Goal: Communication & Community: Ask a question

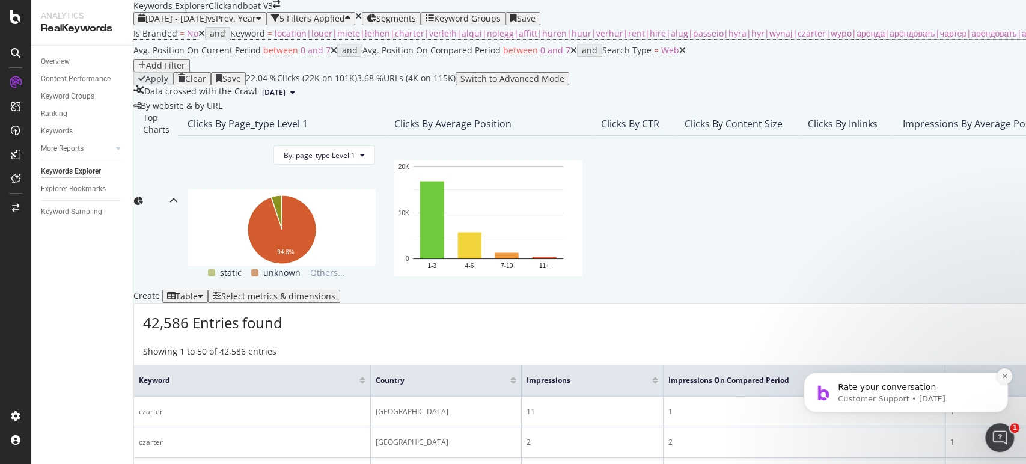
click at [1005, 380] on button "Dismiss notification" at bounding box center [1005, 377] width 16 height 16
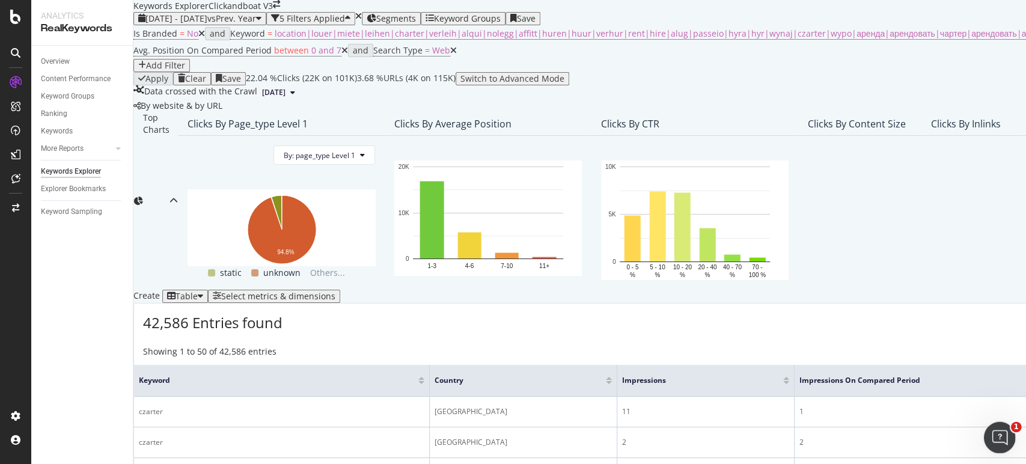
click at [1006, 426] on div "Open Intercom Messenger" at bounding box center [998, 436] width 40 height 40
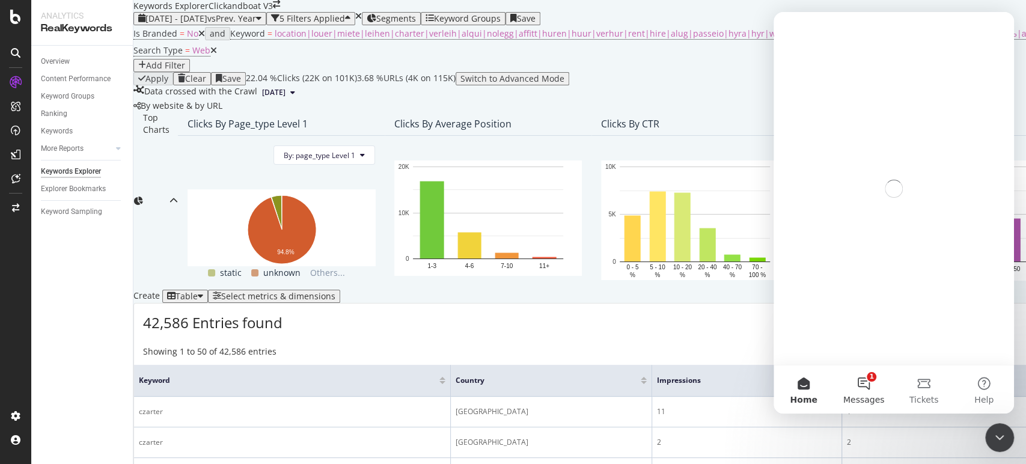
click at [872, 385] on button "1 Messages" at bounding box center [864, 390] width 60 height 48
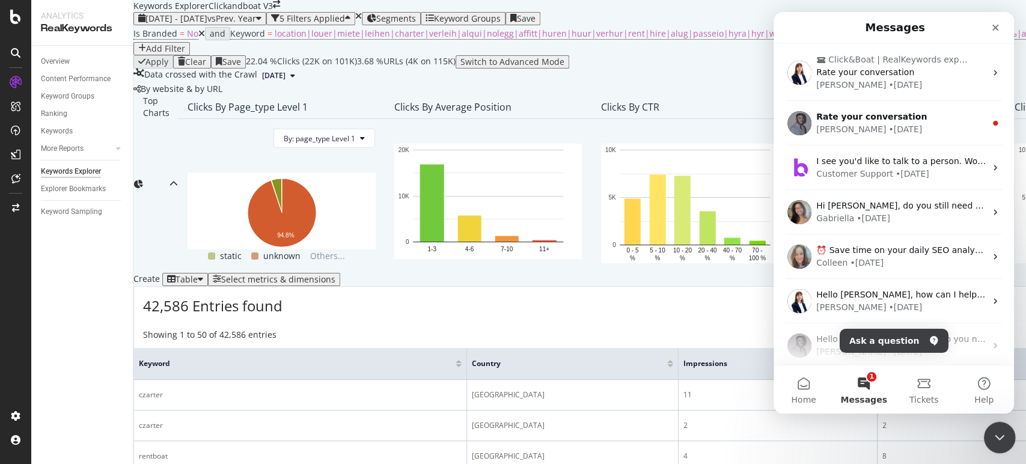
click at [1001, 424] on div "Close Intercom Messenger" at bounding box center [998, 435] width 29 height 29
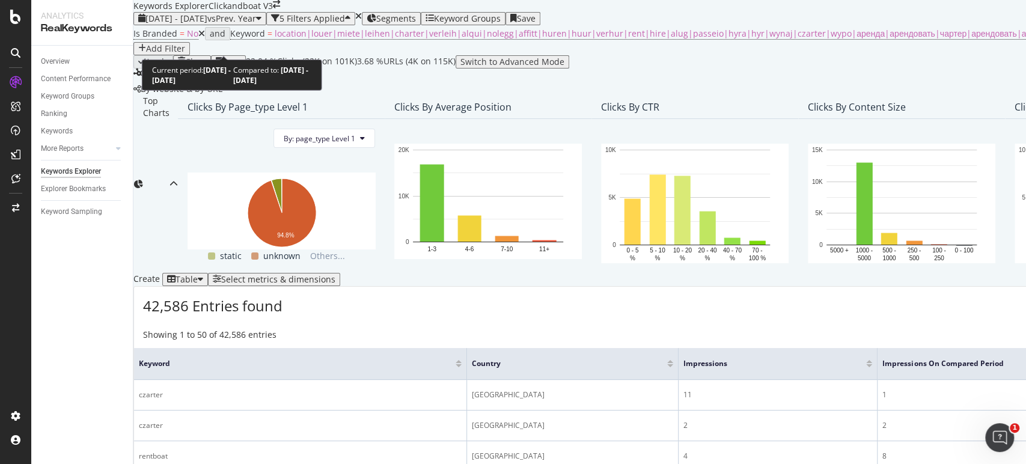
click at [256, 24] on span "vs Prev. Year" at bounding box center [231, 18] width 49 height 11
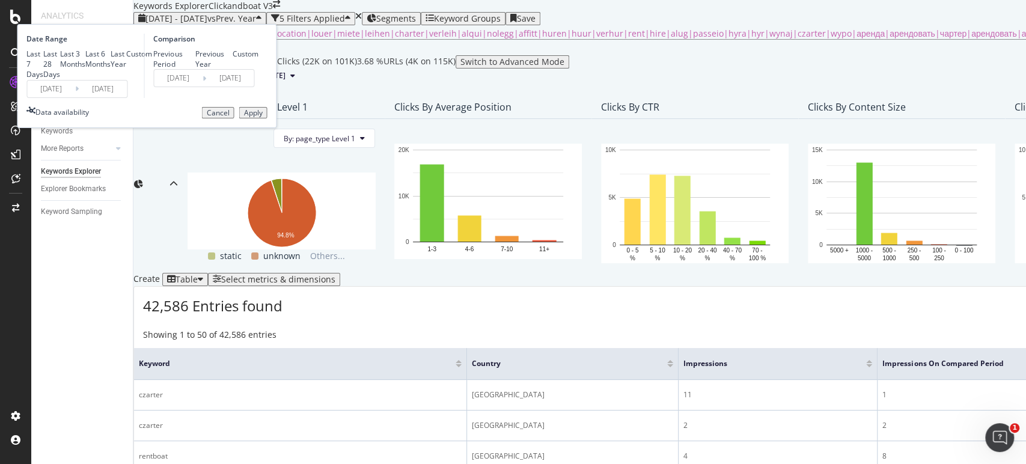
click at [43, 79] on div "Last 7 Days" at bounding box center [34, 64] width 17 height 31
type input "[DATE]"
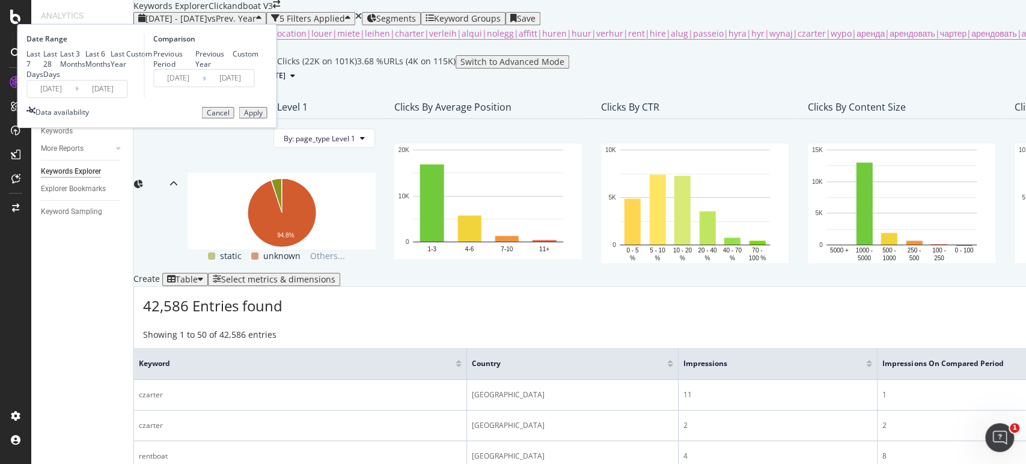
click at [262, 117] on div "Apply" at bounding box center [252, 113] width 19 height 8
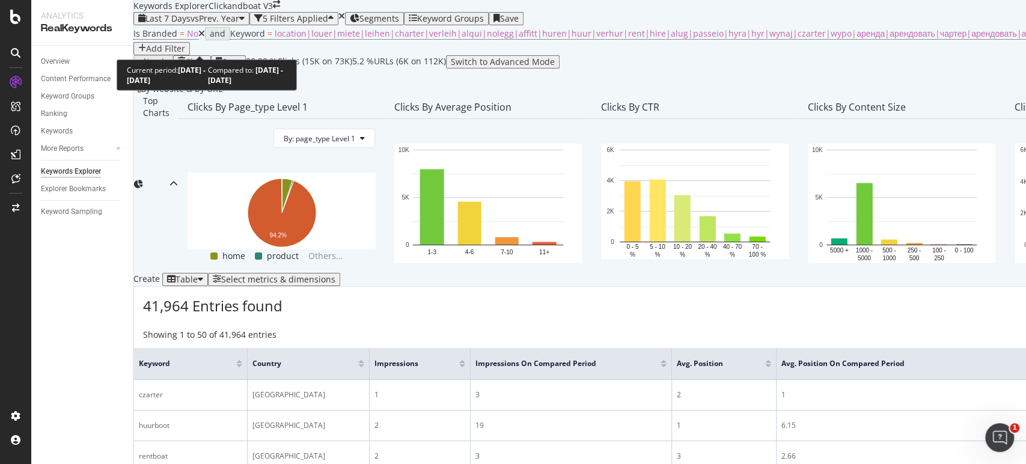
click at [191, 24] on span "Last 7 Days" at bounding box center [167, 18] width 45 height 11
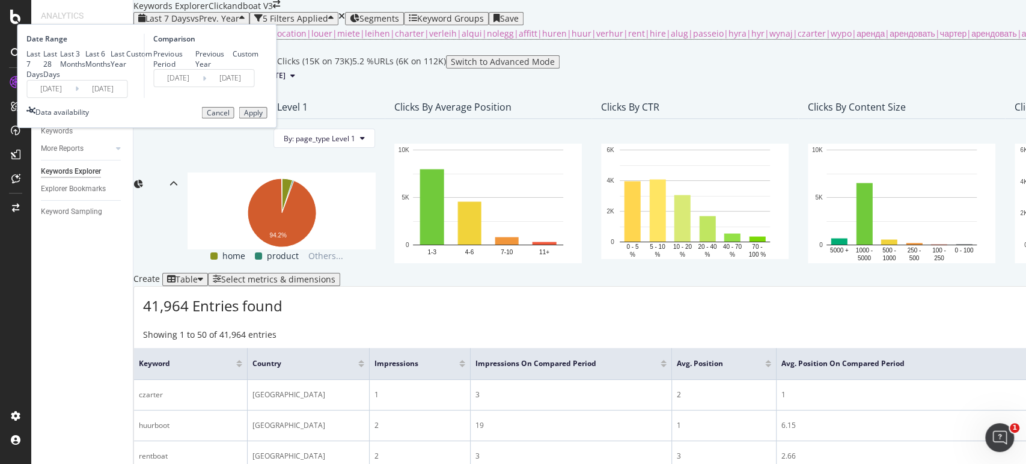
click at [262, 117] on div "Apply" at bounding box center [252, 113] width 19 height 8
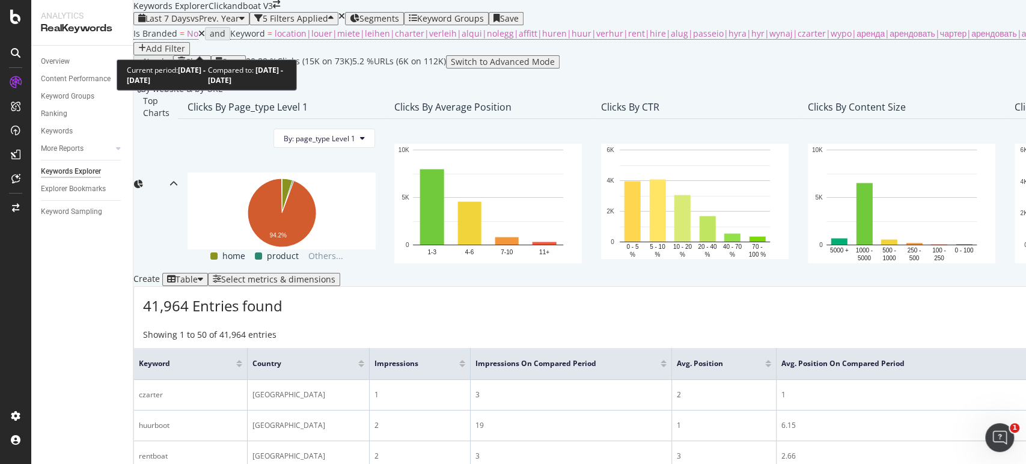
click at [237, 24] on span "vs Prev. Year" at bounding box center [215, 18] width 49 height 11
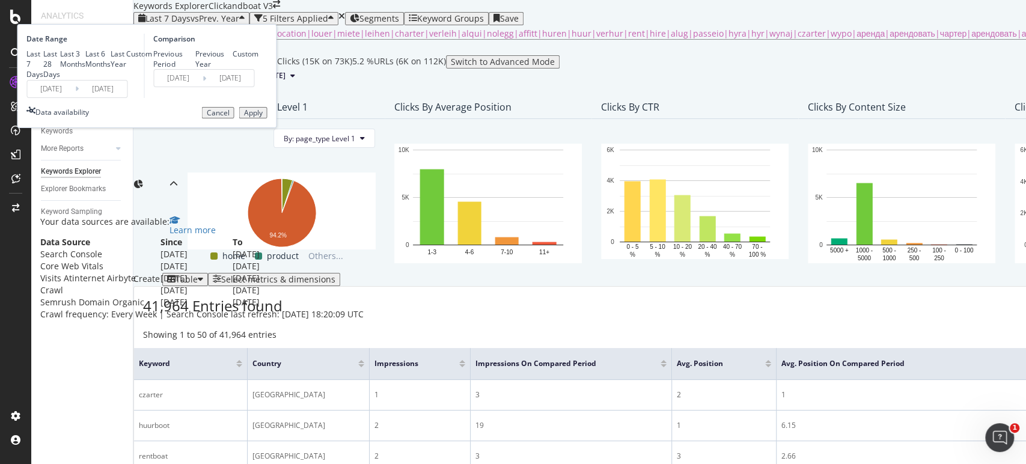
click at [89, 117] on div "Data availability" at bounding box center [62, 112] width 54 height 10
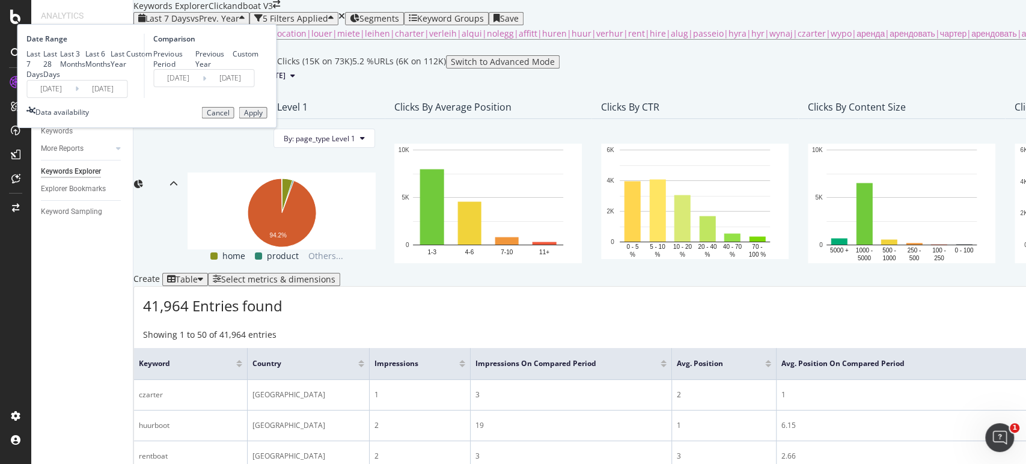
click at [262, 117] on div "Apply" at bounding box center [252, 113] width 19 height 8
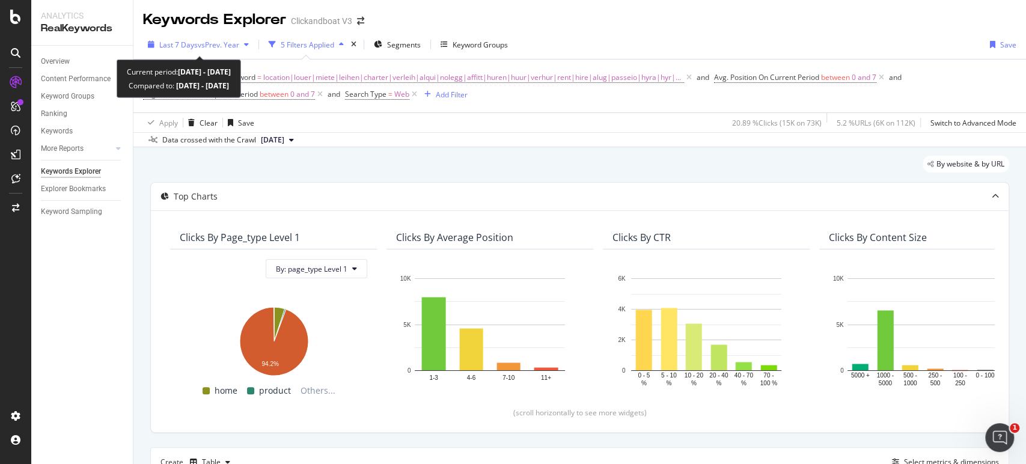
click at [252, 44] on div "button" at bounding box center [246, 44] width 14 height 7
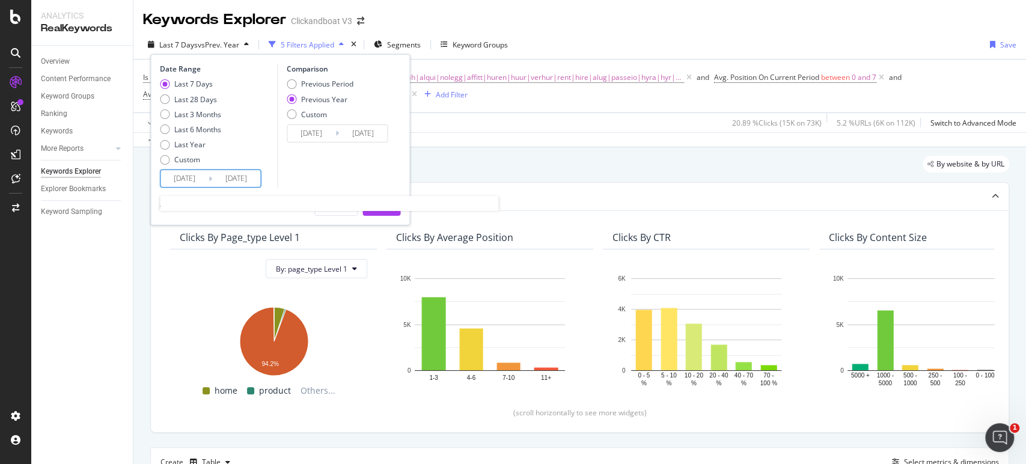
click at [222, 178] on input "2025/08/26" at bounding box center [236, 178] width 48 height 17
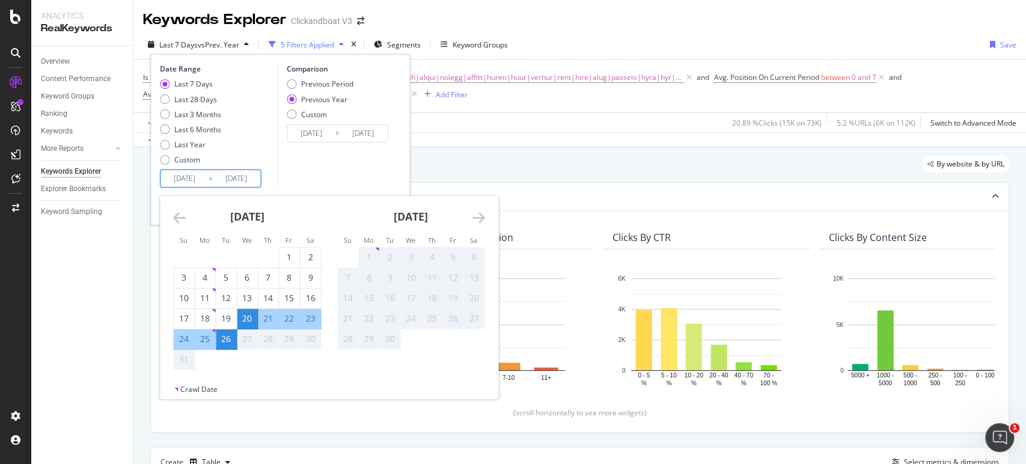
click at [268, 147] on div "Last 7 Days Last 28 Days Last 3 Months Last 6 Months Last Year Custom" at bounding box center [217, 124] width 114 height 91
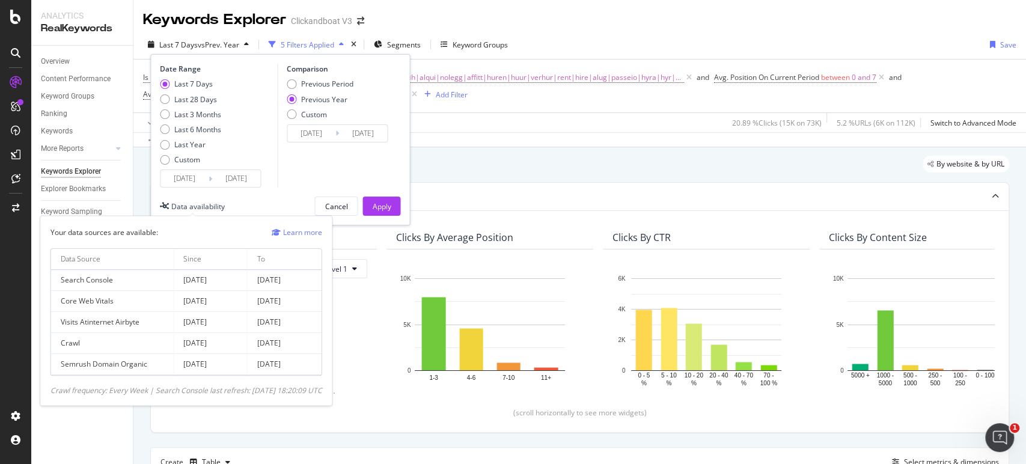
click at [197, 210] on div "Data availability" at bounding box center [198, 206] width 54 height 10
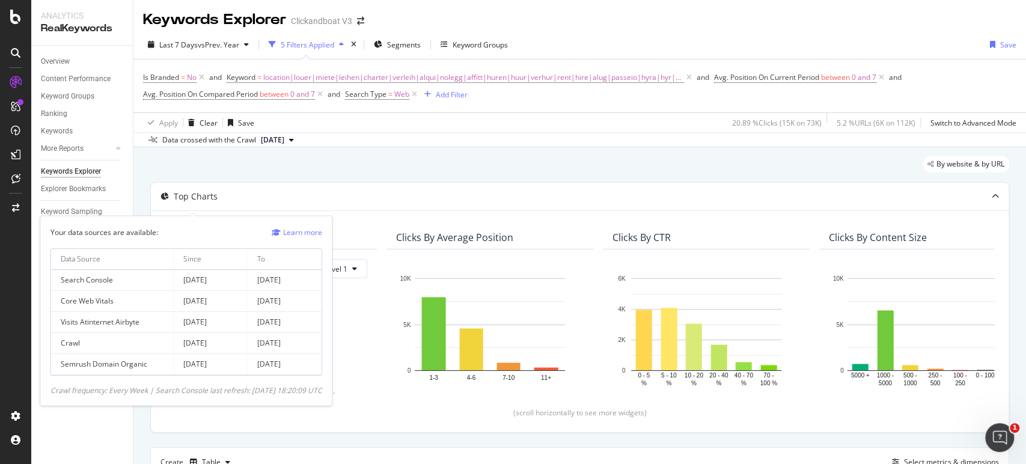
click at [296, 286] on td "2025 Aug. 26th" at bounding box center [285, 280] width 74 height 21
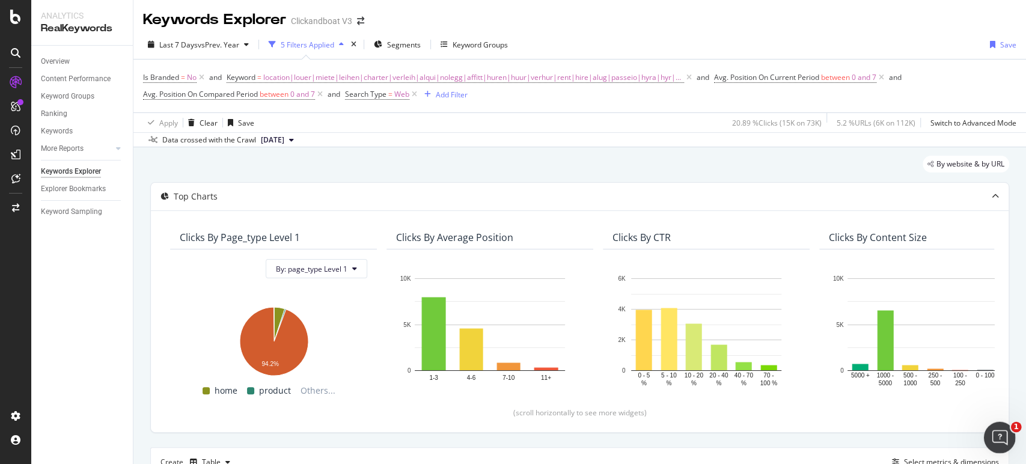
click at [1010, 438] on div "Open Intercom Messenger" at bounding box center [998, 436] width 40 height 40
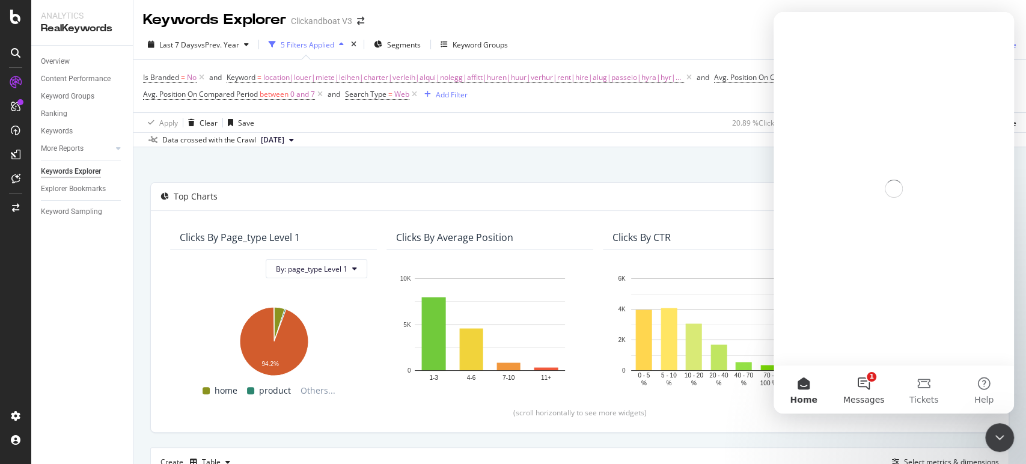
click at [861, 384] on button "1 Messages" at bounding box center [864, 390] width 60 height 48
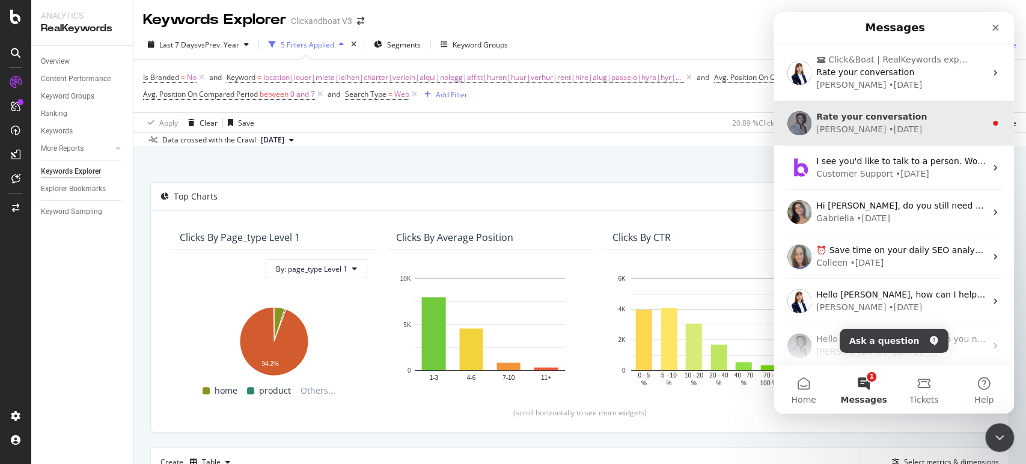
click at [920, 126] on div "Renaud • 2d ago" at bounding box center [901, 129] width 170 height 13
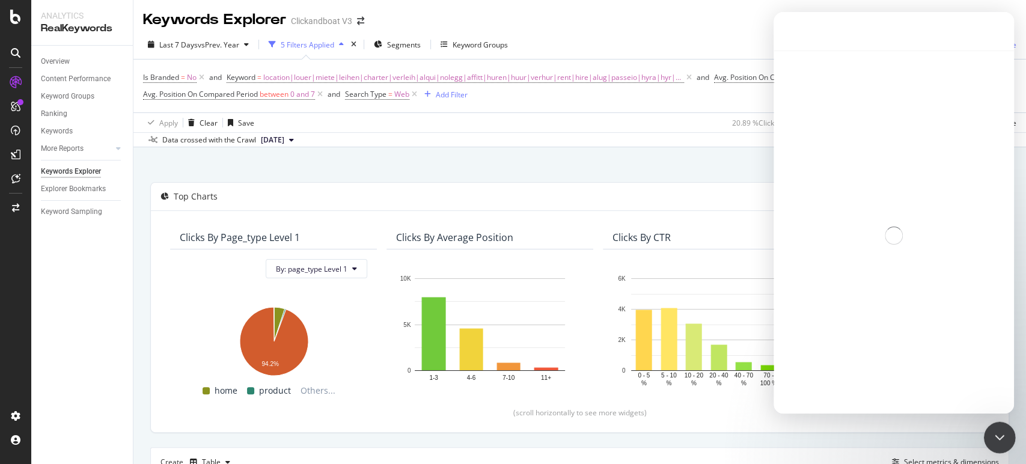
click at [990, 434] on div "Close Intercom Messenger" at bounding box center [998, 435] width 29 height 29
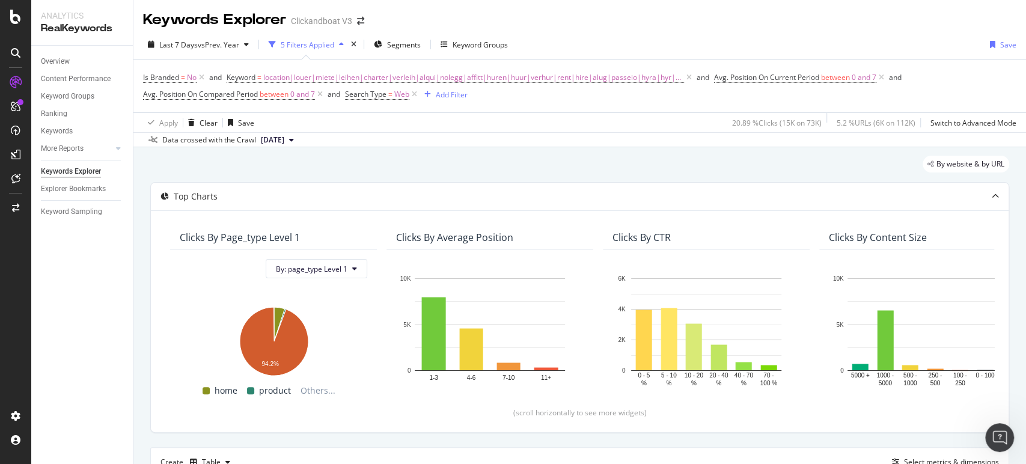
scroll to position [1736, 0]
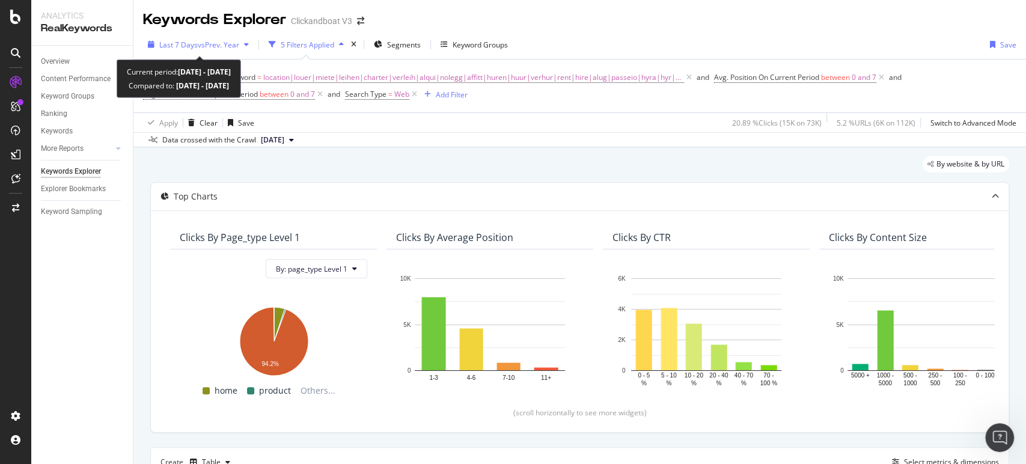
click at [225, 47] on span "vs Prev. Year" at bounding box center [218, 45] width 41 height 10
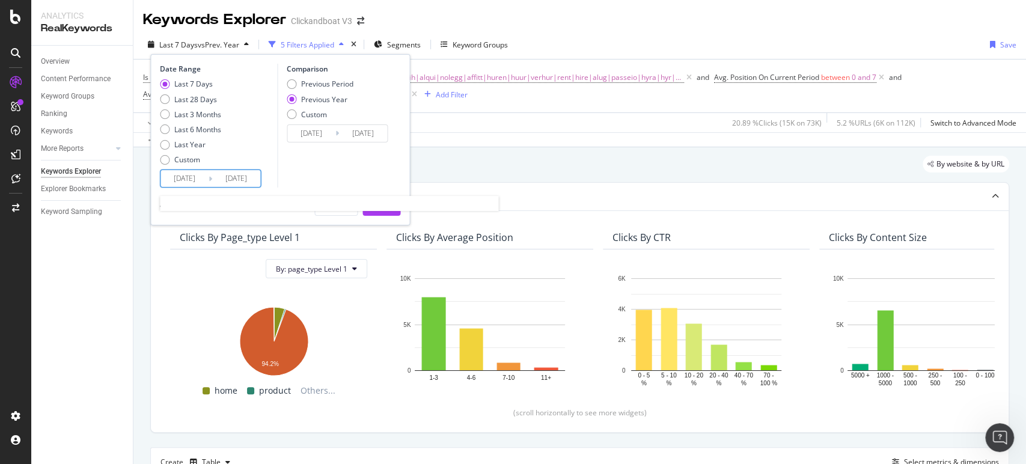
click at [240, 178] on input "[DATE]" at bounding box center [236, 178] width 48 height 17
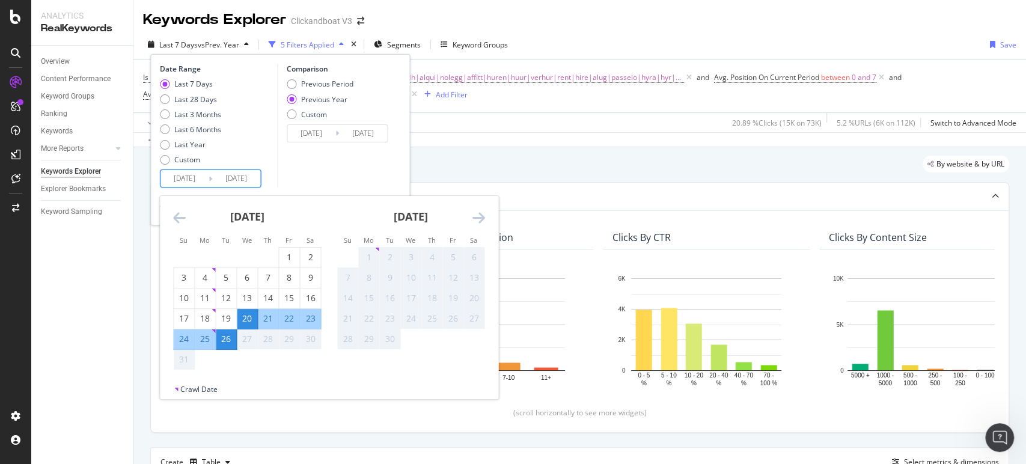
click at [358, 162] on div "Comparison Previous Period Previous Year Custom [DATE] Navigate forward to inte…" at bounding box center [334, 126] width 114 height 124
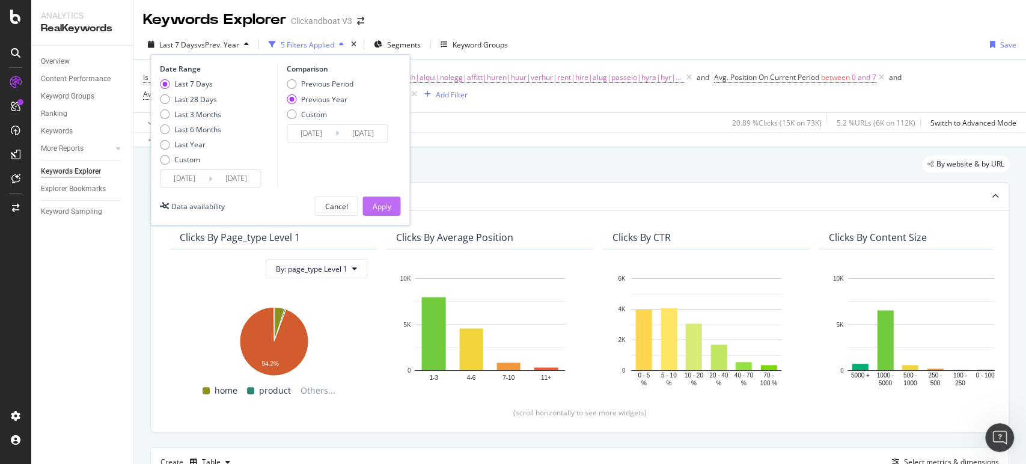
click at [391, 204] on button "Apply" at bounding box center [382, 206] width 38 height 19
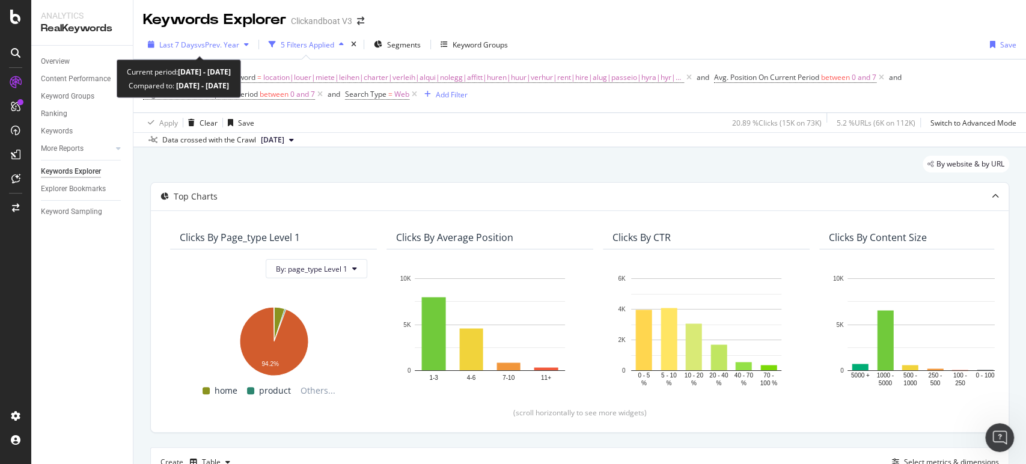
click at [223, 44] on span "vs Prev. Year" at bounding box center [218, 45] width 41 height 10
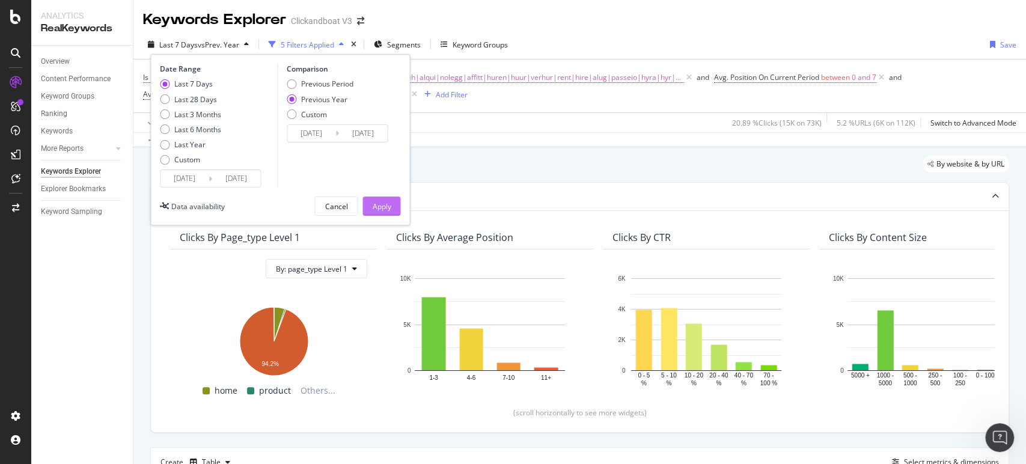
click at [380, 201] on div "Apply" at bounding box center [381, 206] width 19 height 10
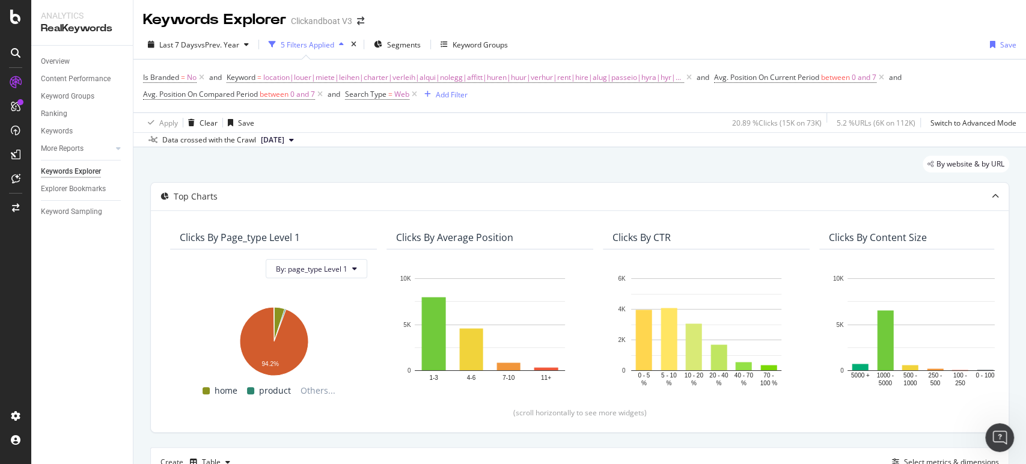
click at [519, 157] on div "By website & by URL" at bounding box center [579, 169] width 859 height 26
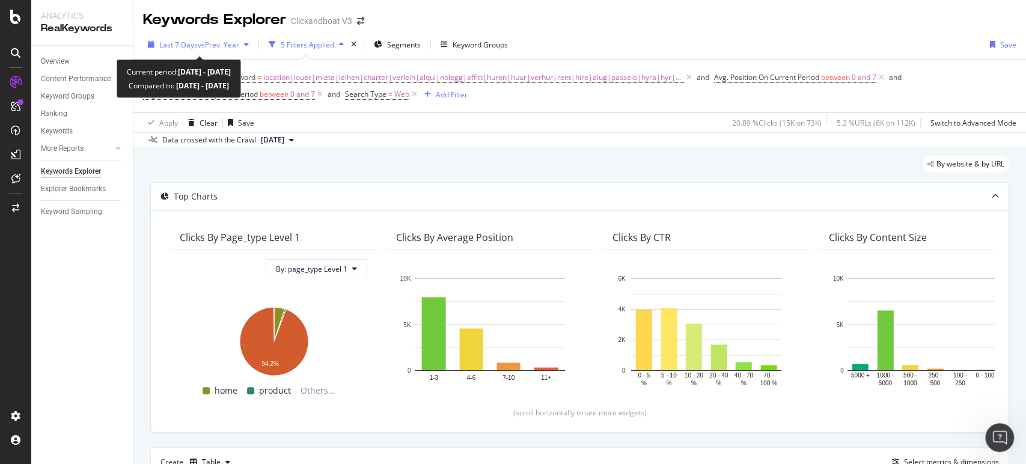
click at [226, 45] on span "vs Prev. Year" at bounding box center [218, 45] width 41 height 10
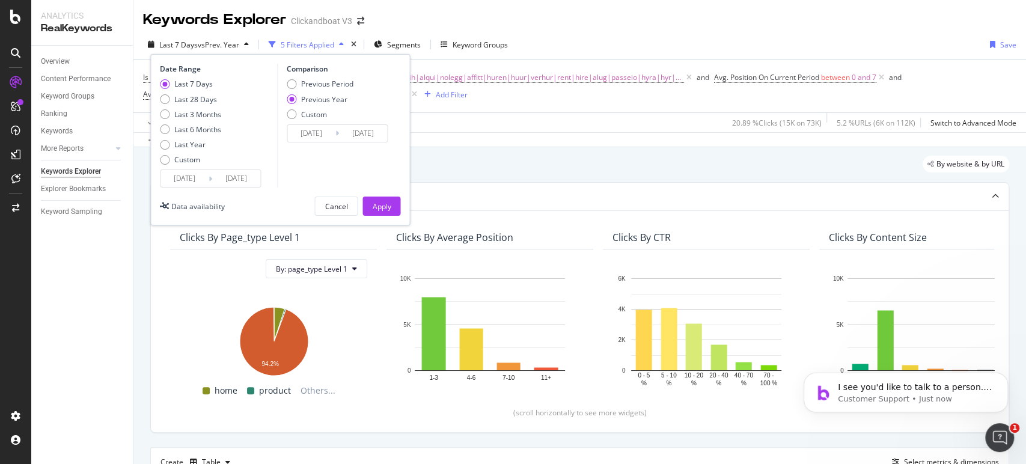
scroll to position [0, 0]
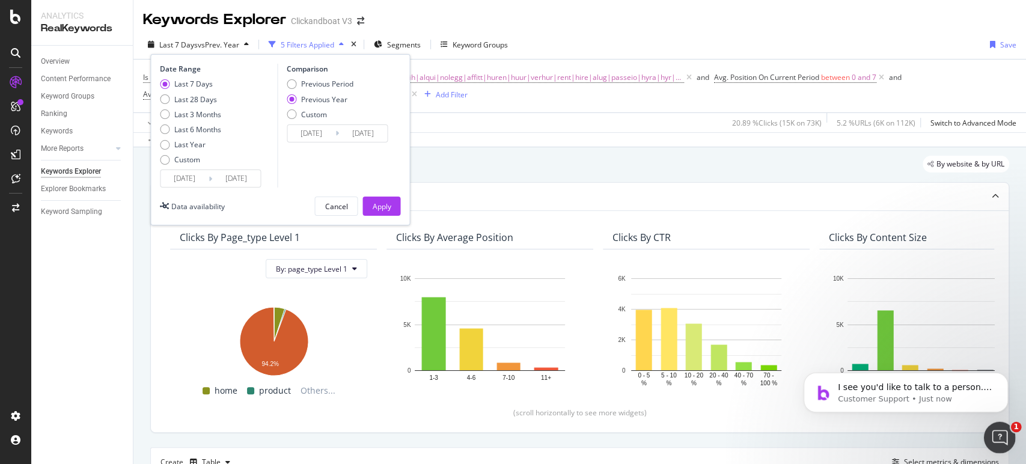
click at [1010, 429] on div "Open Intercom Messenger" at bounding box center [998, 436] width 40 height 40
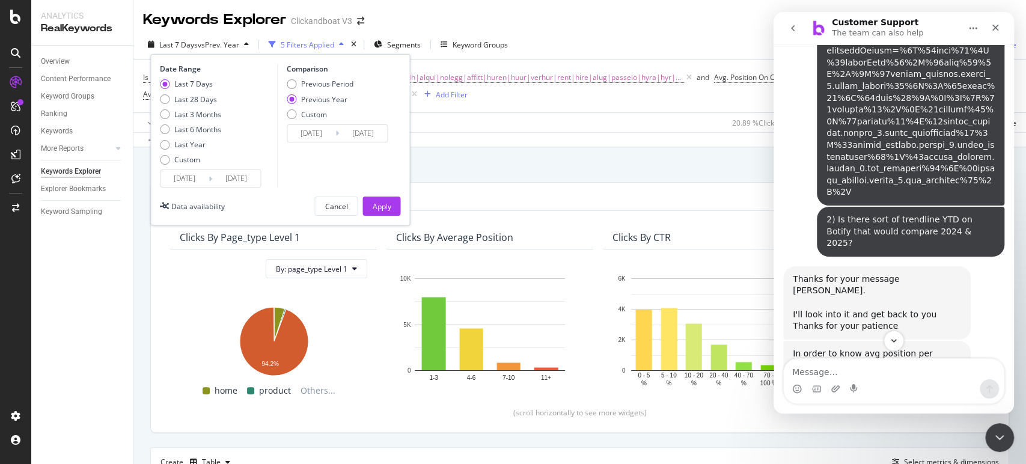
scroll to position [1308, 0]
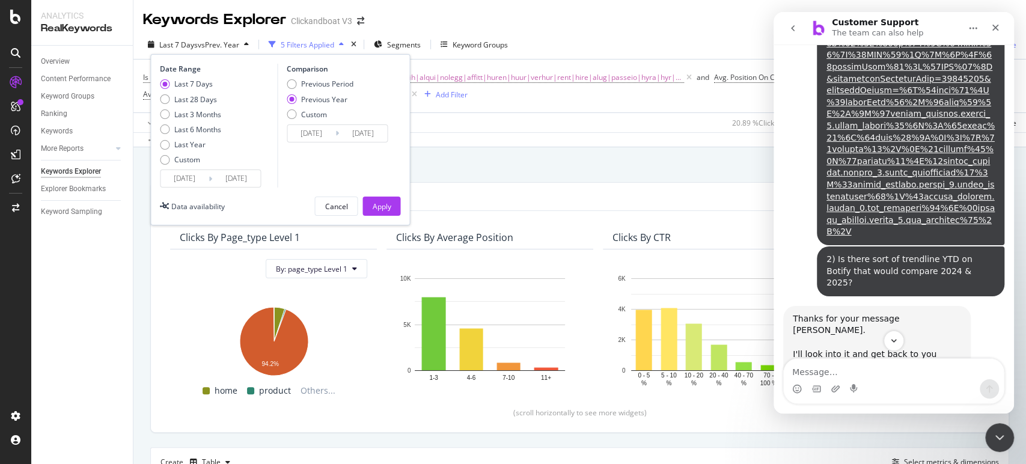
click at [791, 26] on icon "go back" at bounding box center [793, 28] width 10 height 10
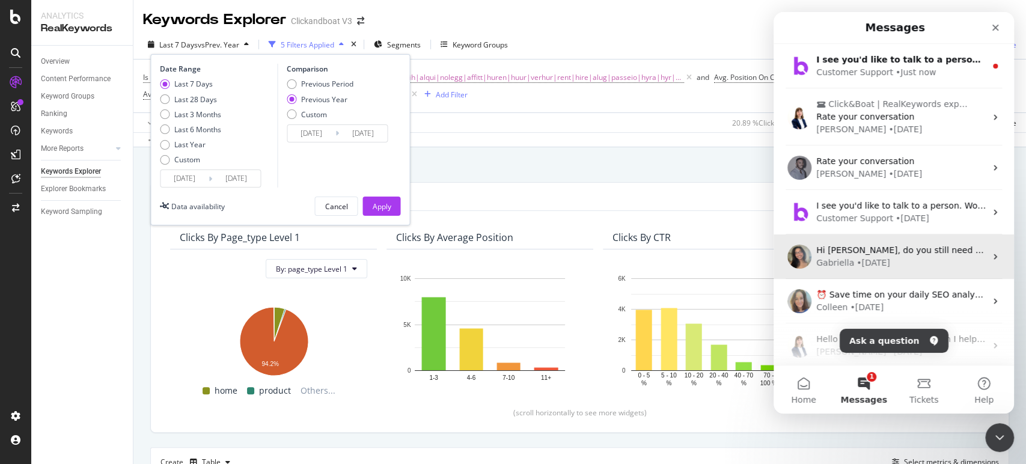
scroll to position [0, 0]
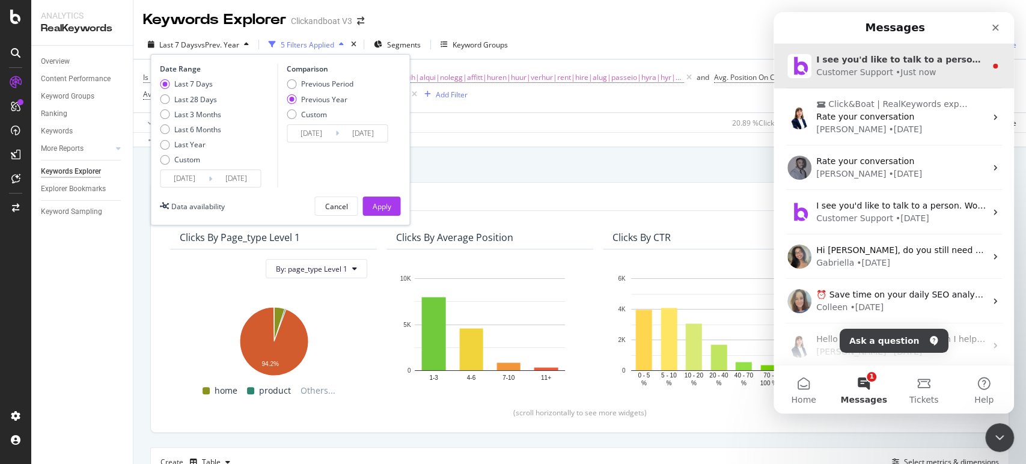
click at [879, 71] on div "Customer Support" at bounding box center [854, 72] width 77 height 13
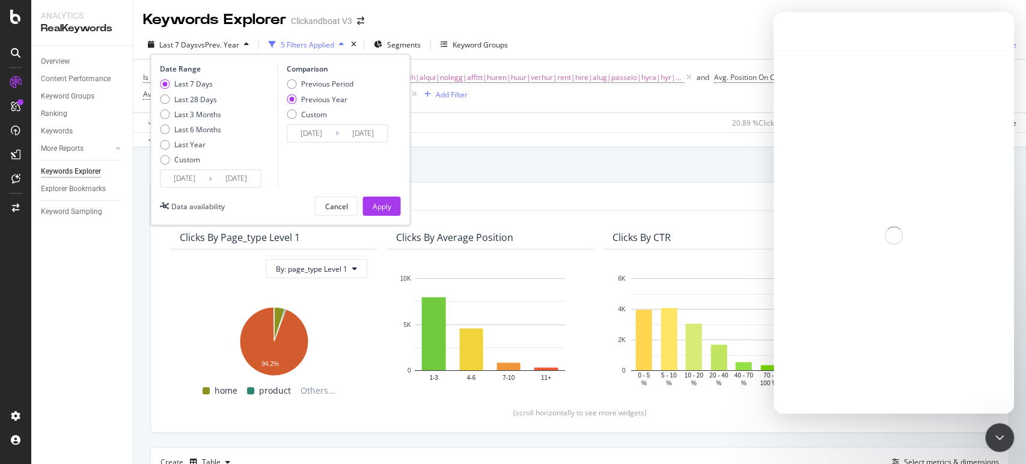
scroll to position [1, 0]
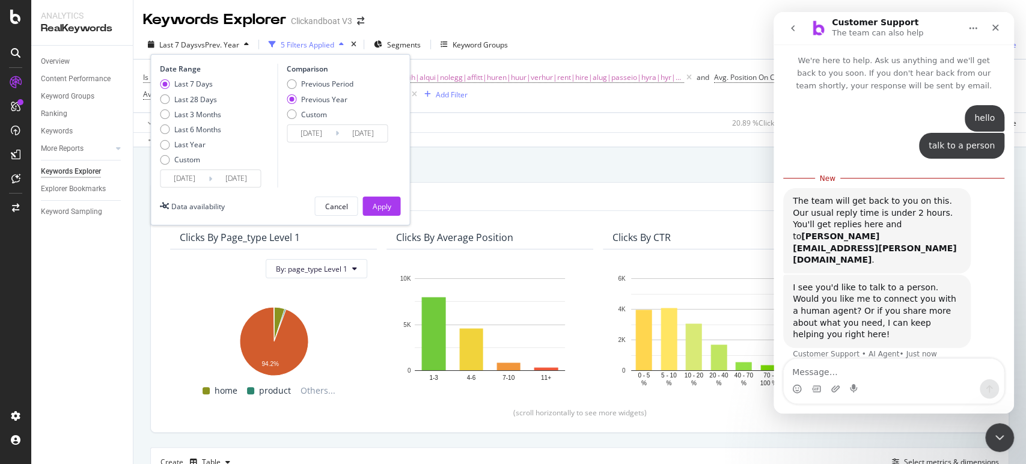
click at [902, 360] on textarea "Message…" at bounding box center [894, 369] width 220 height 20
type textarea "yes"
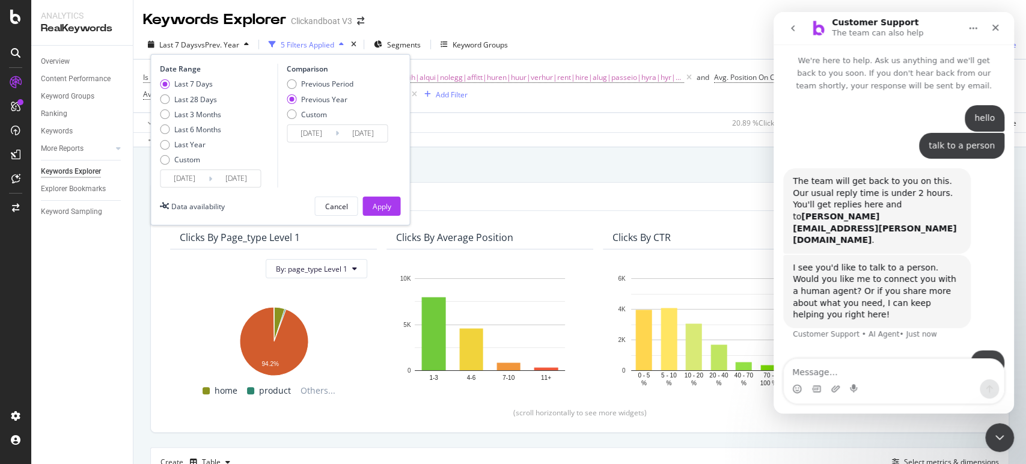
scroll to position [34, 0]
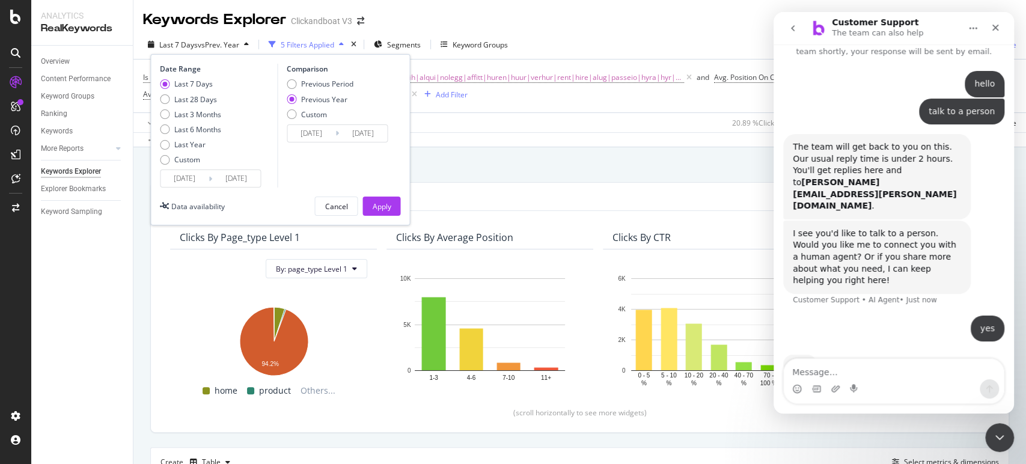
click at [902, 360] on textarea "Message…" at bounding box center [894, 369] width 220 height 20
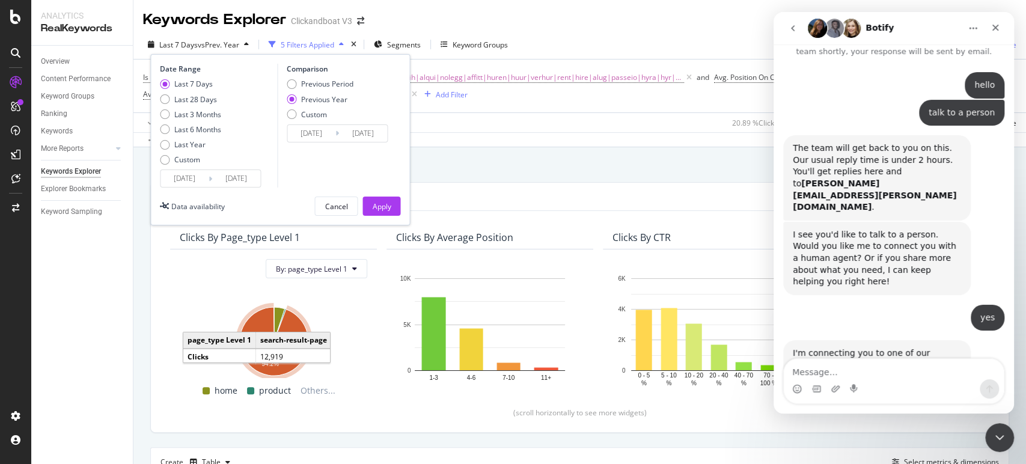
scroll to position [77, 0]
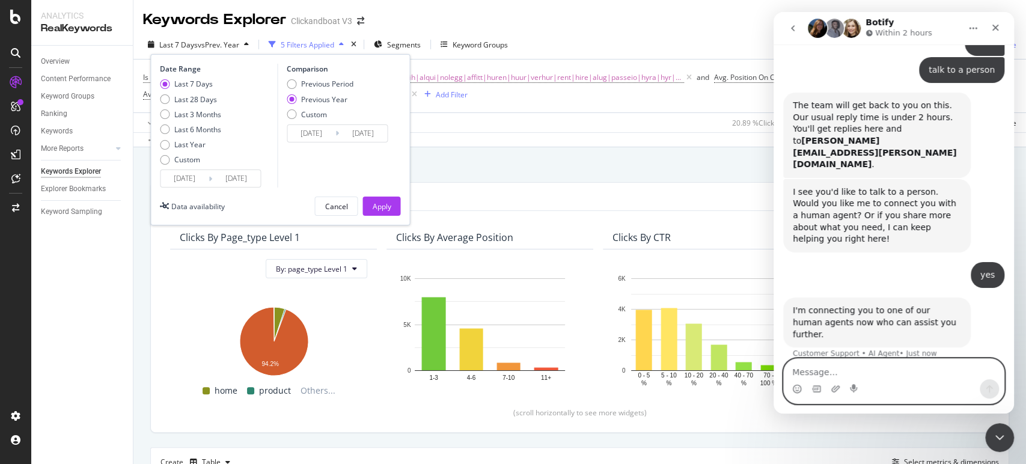
click at [824, 364] on textarea "Message…" at bounding box center [894, 369] width 220 height 20
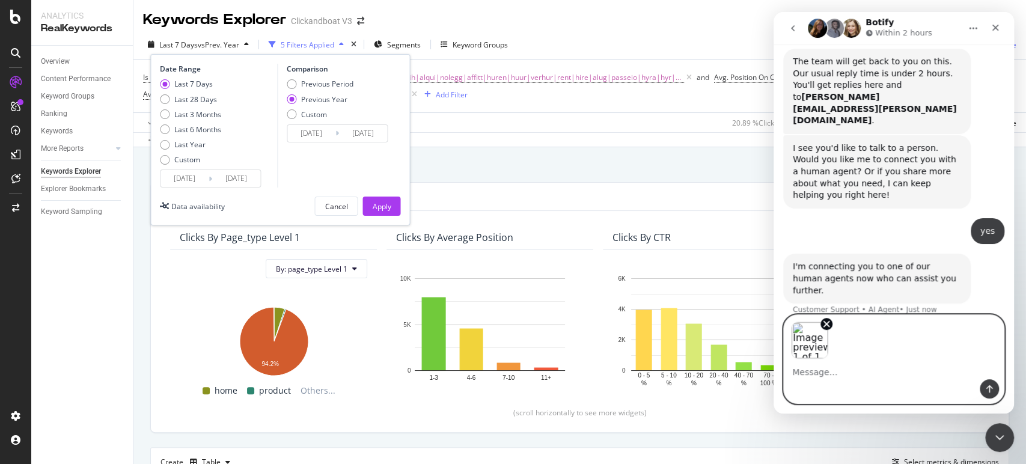
scroll to position [228, 0]
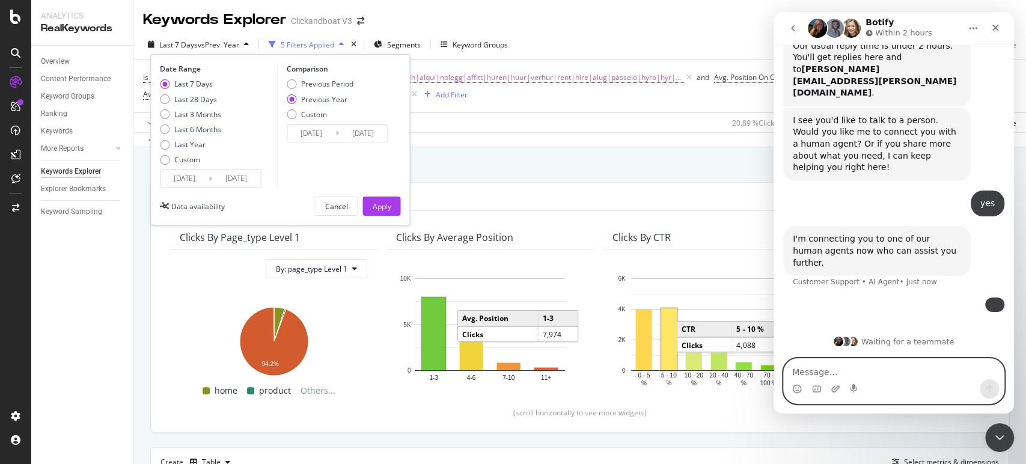
click at [874, 372] on textarea "Message…" at bounding box center [894, 369] width 220 height 20
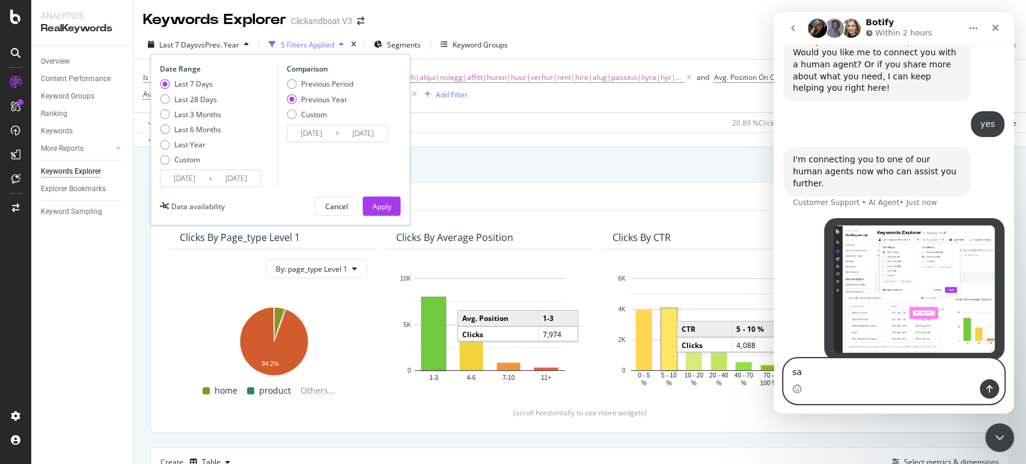
type textarea "s"
type textarea "D"
type textarea "I have a question regarding data availability"
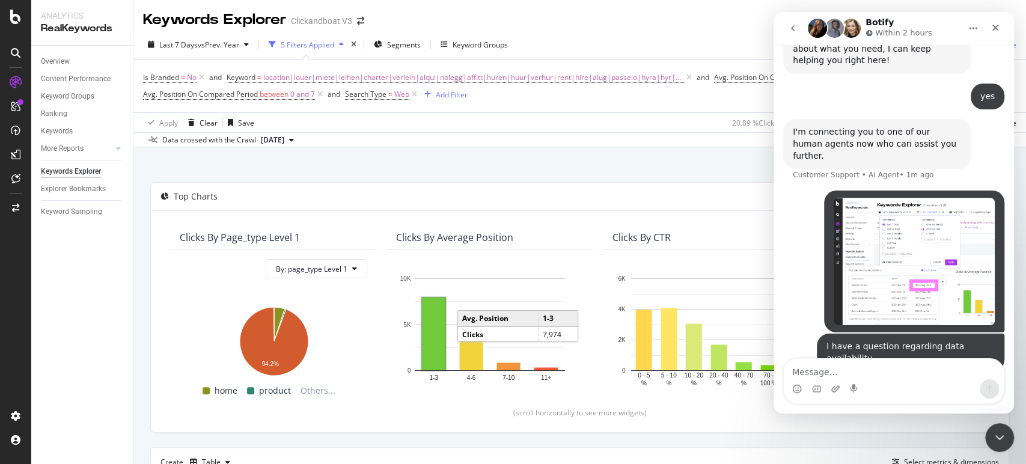
click at [631, 170] on div "By website & by URL" at bounding box center [579, 169] width 859 height 26
click at [991, 434] on icon "Close Intercom Messenger" at bounding box center [998, 436] width 14 height 14
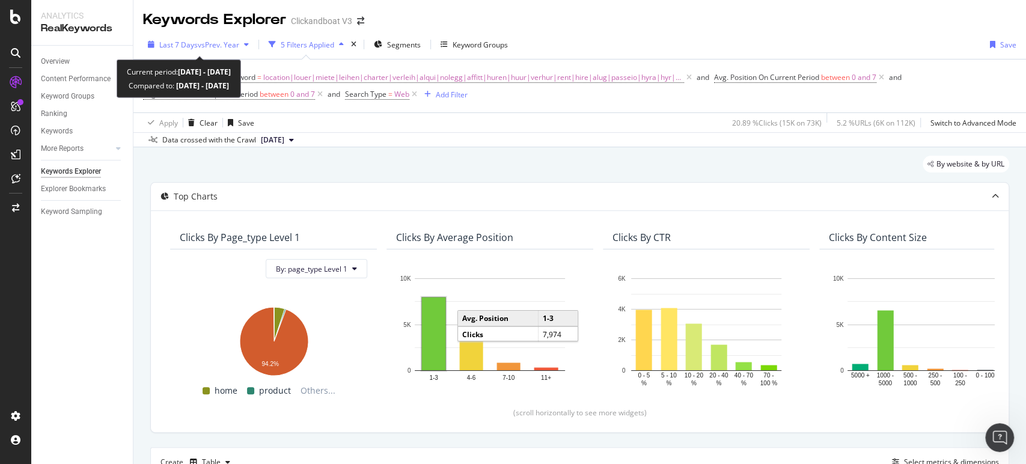
click at [216, 42] on span "vs Prev. Year" at bounding box center [218, 45] width 41 height 10
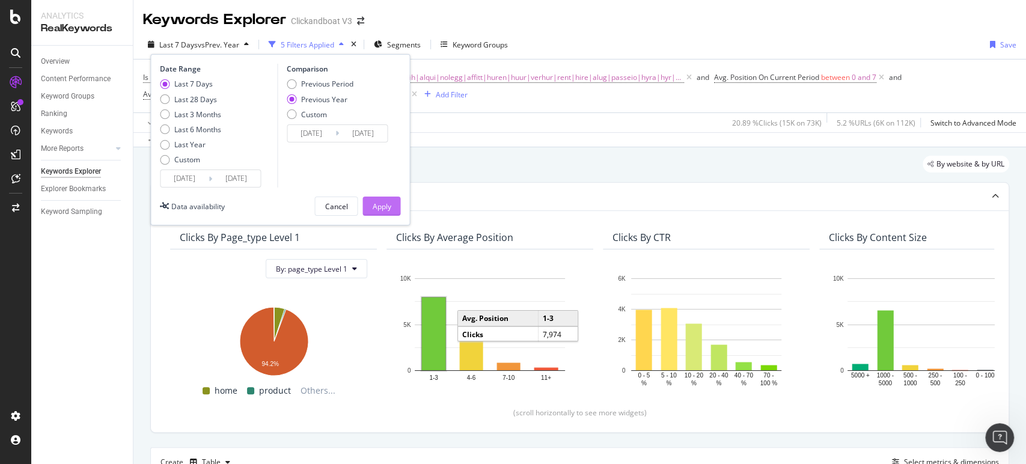
click at [380, 209] on div "Apply" at bounding box center [381, 206] width 19 height 10
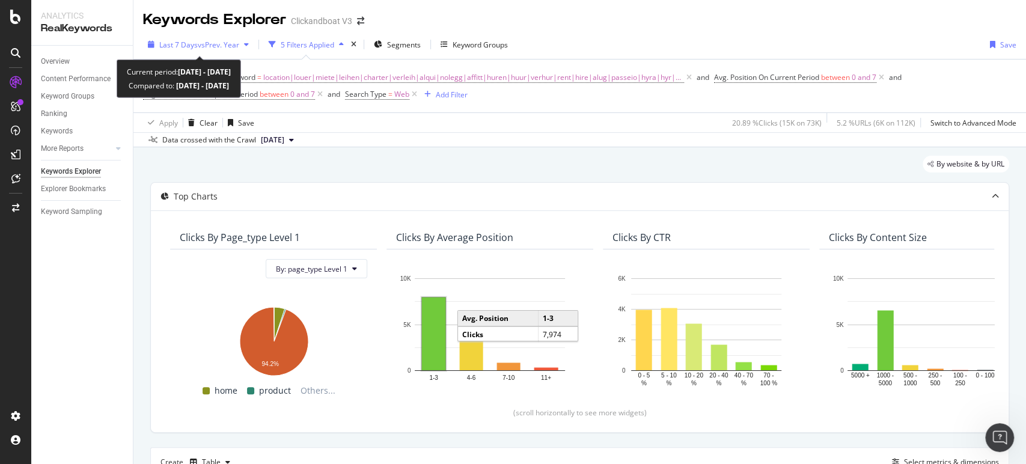
click at [203, 42] on span "vs Prev. Year" at bounding box center [218, 45] width 41 height 10
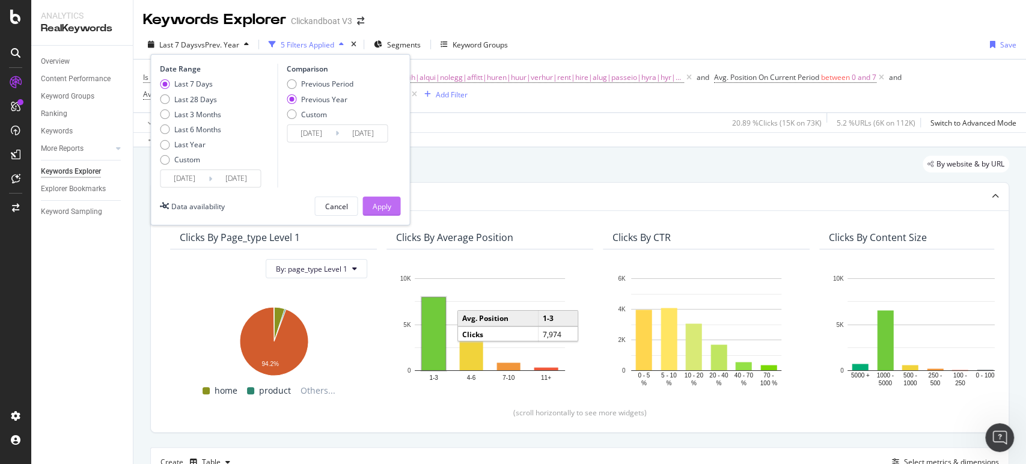
click at [378, 204] on div "Apply" at bounding box center [381, 206] width 19 height 10
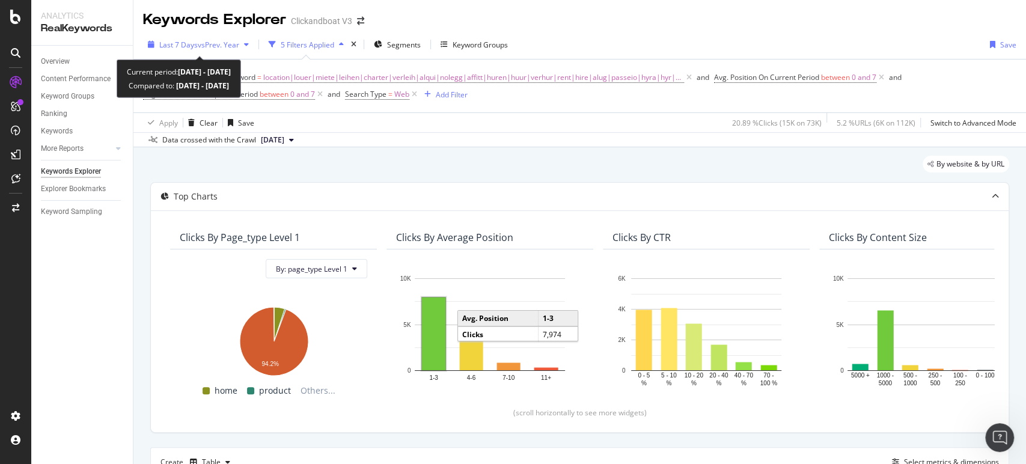
click at [228, 44] on span "vs Prev. Year" at bounding box center [218, 45] width 41 height 10
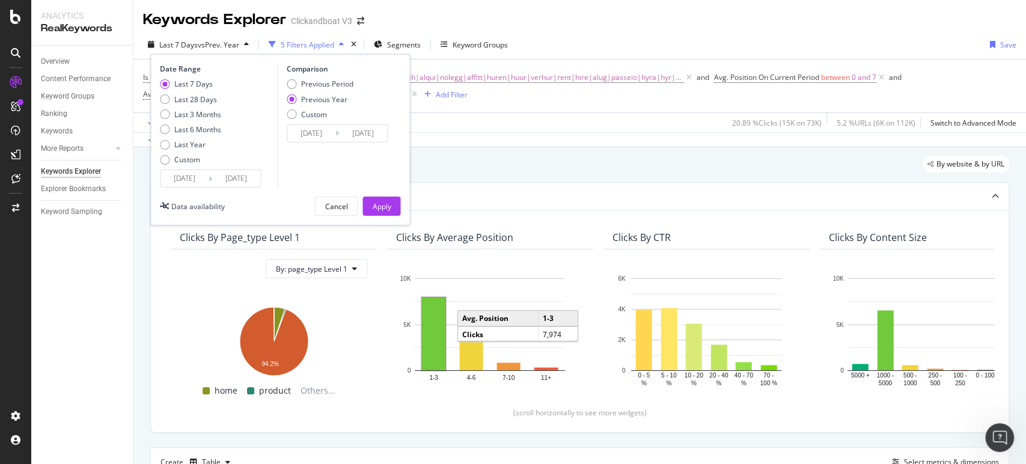
click at [201, 170] on input "2025/08/20" at bounding box center [185, 178] width 48 height 17
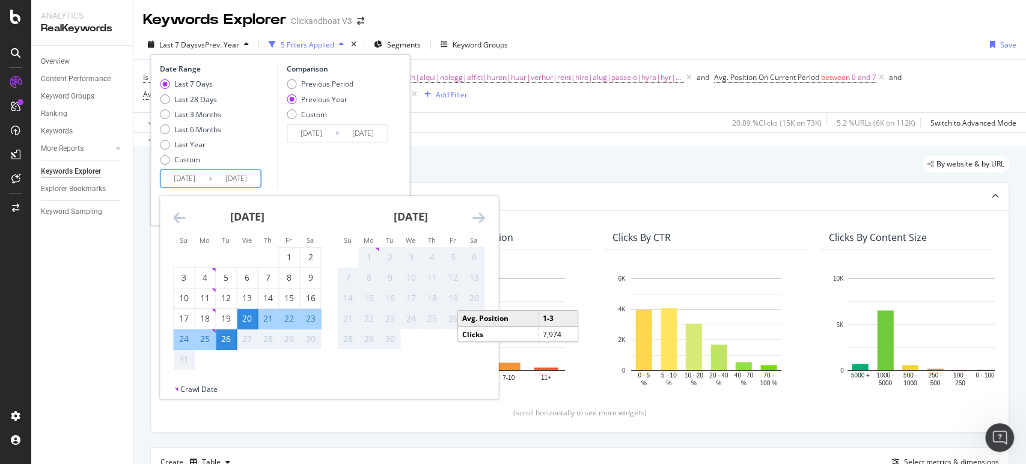
click at [302, 176] on div "Comparison Previous Period Previous Year Custom 2024/08/21 Navigate forward to …" at bounding box center [334, 126] width 114 height 124
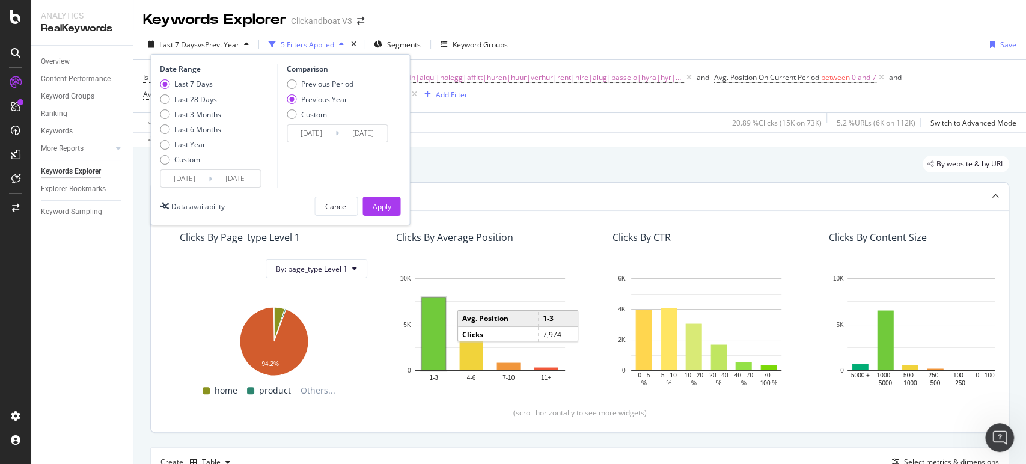
click at [373, 204] on div "Apply" at bounding box center [381, 206] width 19 height 10
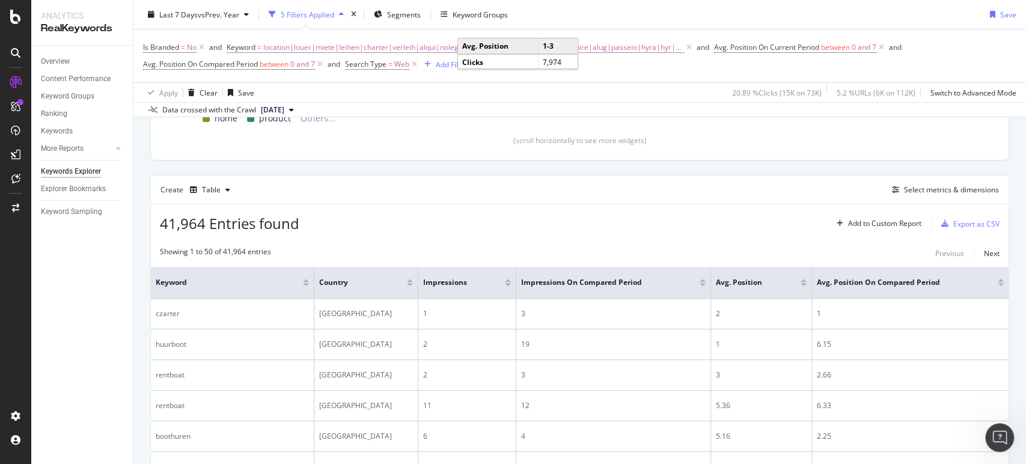
scroll to position [267, 0]
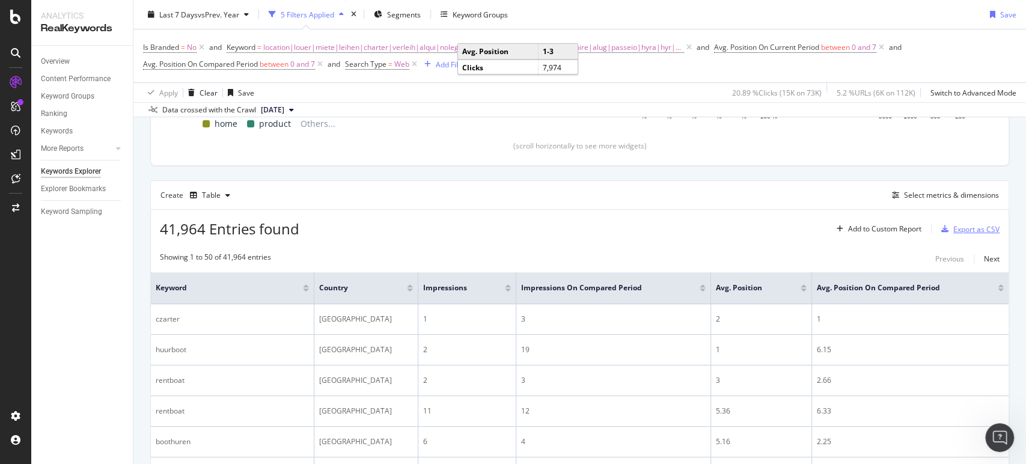
click at [957, 232] on div "Export as CSV" at bounding box center [977, 229] width 46 height 10
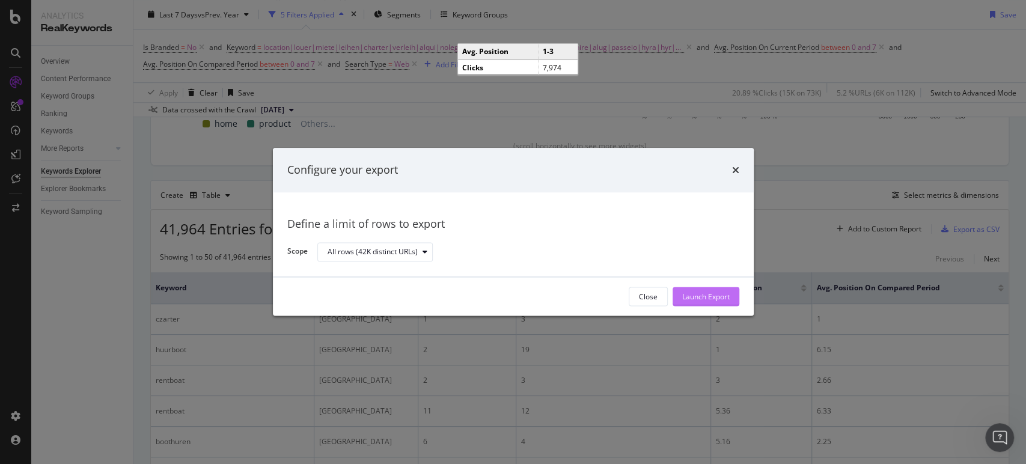
click at [706, 292] on div "Launch Export" at bounding box center [705, 297] width 47 height 10
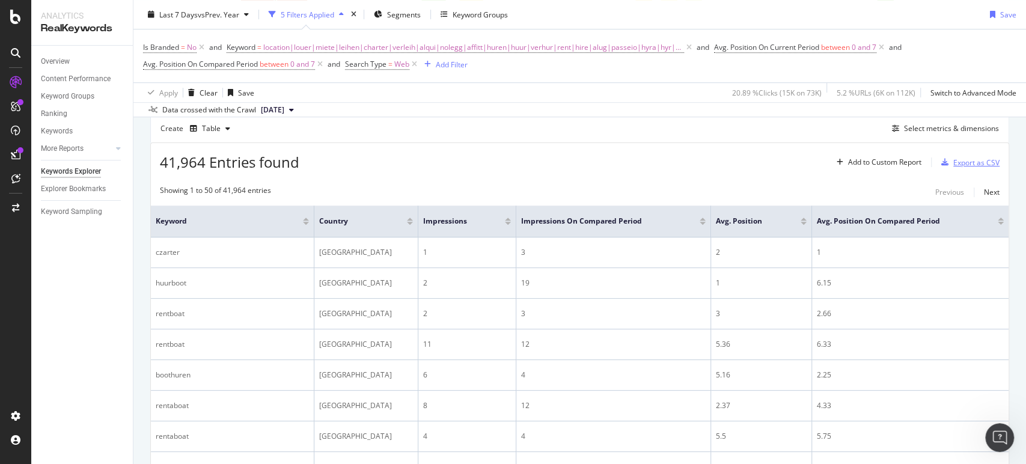
scroll to position [0, 0]
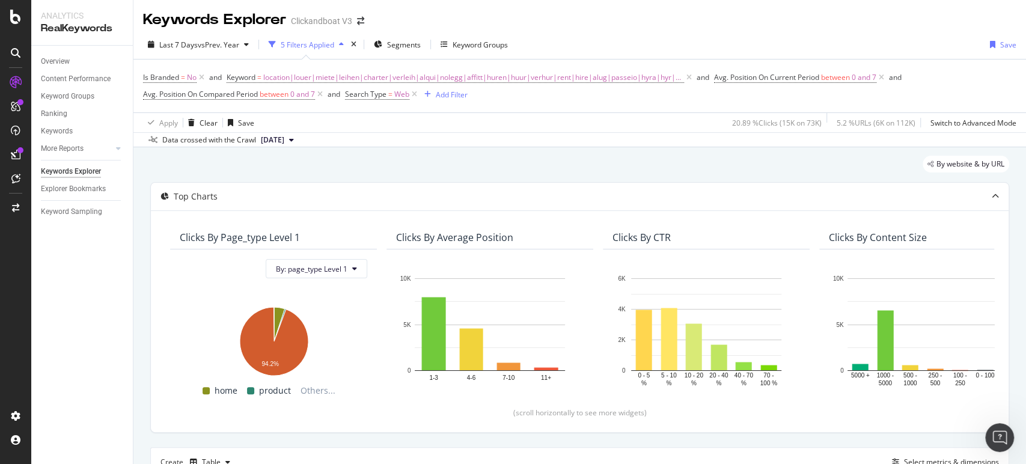
click at [236, 19] on div "Keywords Explorer" at bounding box center [214, 20] width 143 height 20
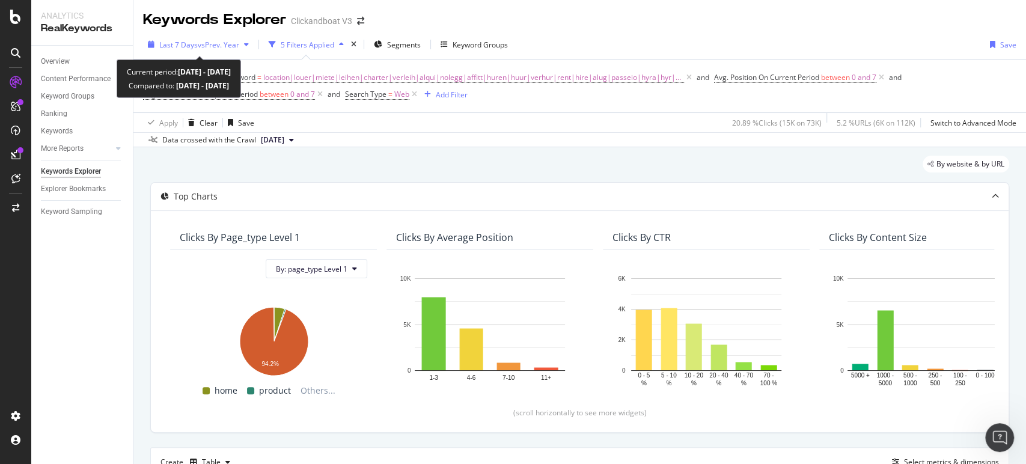
click at [228, 47] on span "vs Prev. Year" at bounding box center [218, 45] width 41 height 10
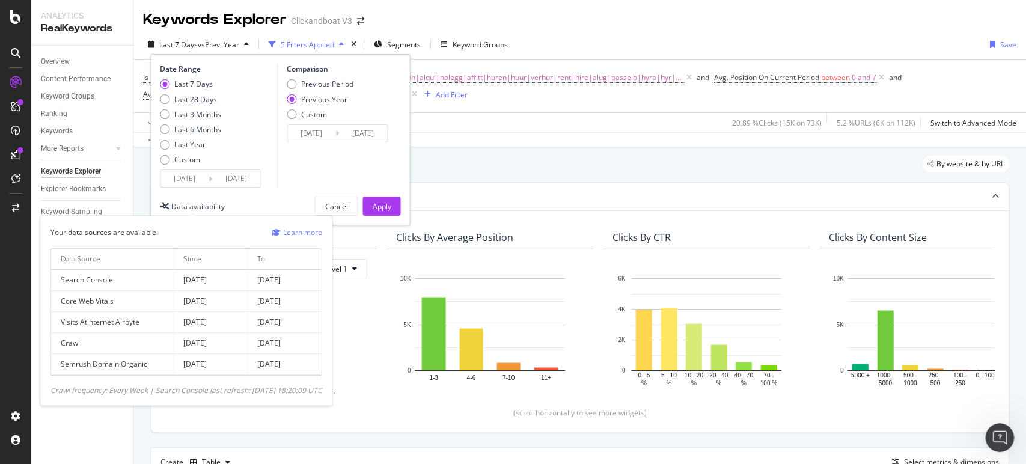
click at [183, 207] on div "Data availability" at bounding box center [198, 206] width 54 height 10
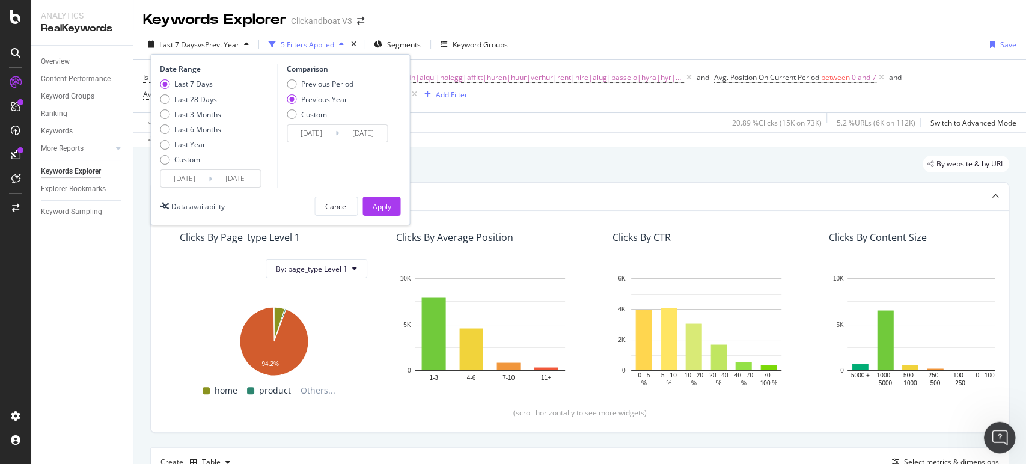
click at [993, 428] on icon "Open Intercom Messenger" at bounding box center [998, 436] width 20 height 20
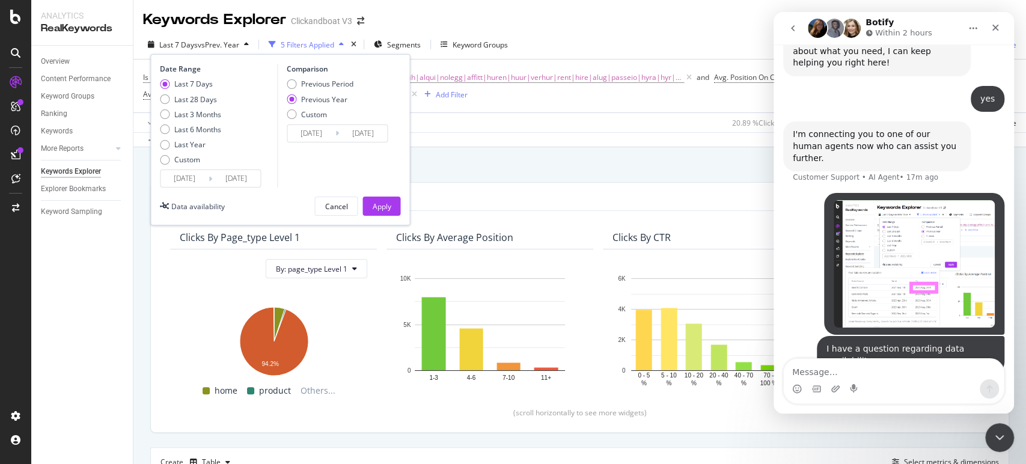
scroll to position [256, 0]
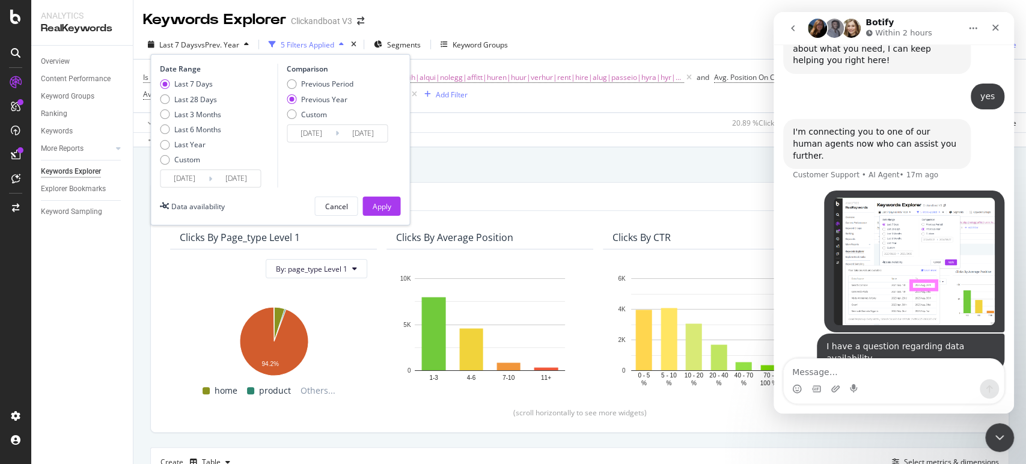
click at [457, 21] on div "Keywords Explorer Clickandboat V3" at bounding box center [579, 15] width 893 height 30
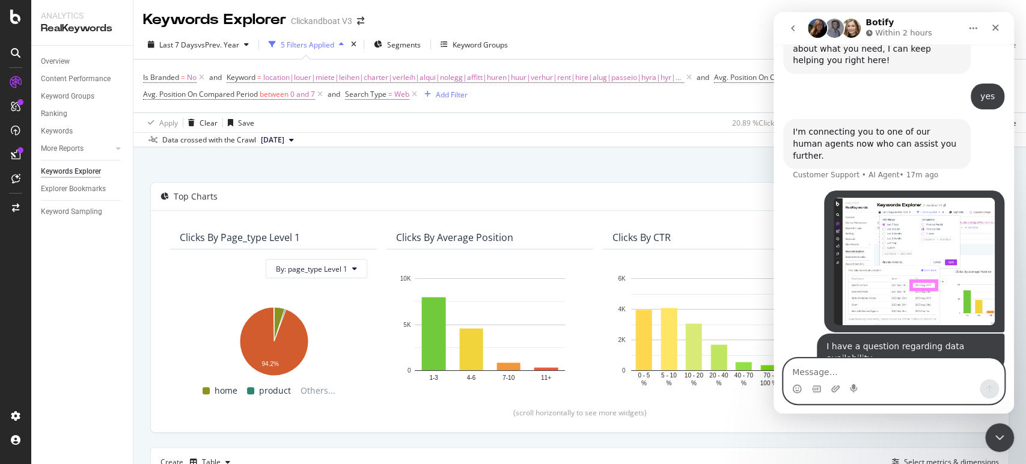
click at [840, 374] on textarea "Message…" at bounding box center [894, 369] width 220 height 20
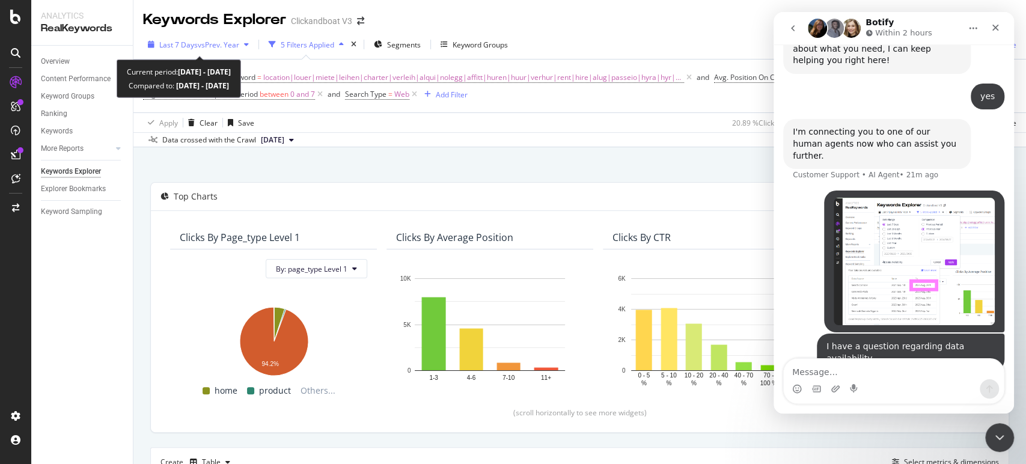
click at [244, 42] on div "button" at bounding box center [246, 44] width 14 height 7
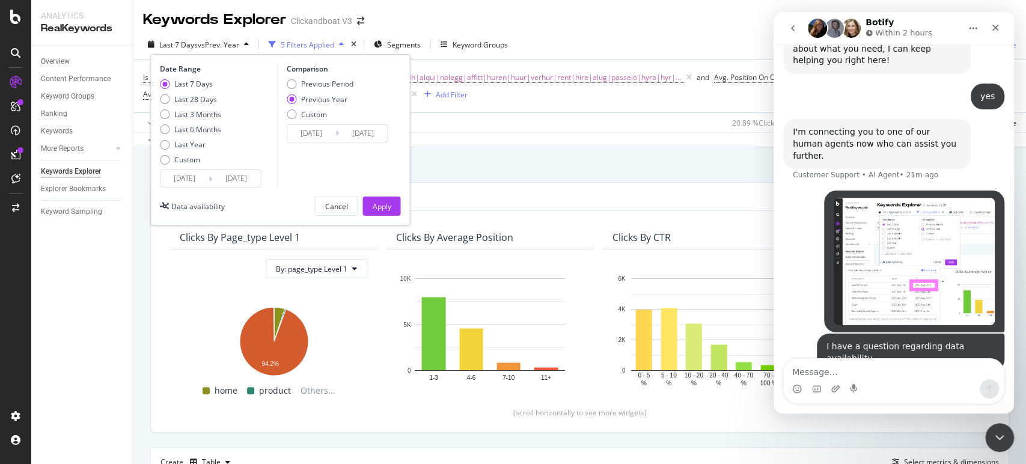
click at [237, 176] on input "2025/08/26" at bounding box center [236, 178] width 48 height 17
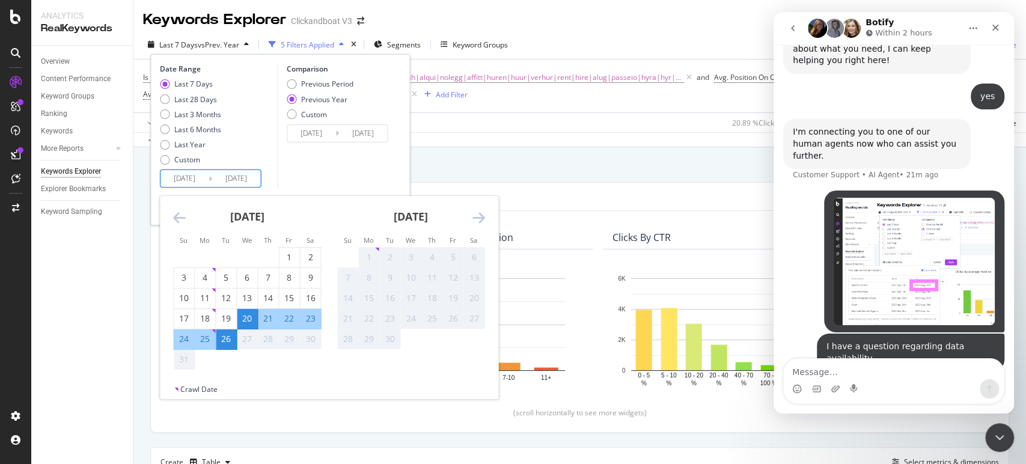
click at [316, 162] on div "Comparison Previous Period Previous Year Custom 2024/08/21 Navigate forward to …" at bounding box center [334, 126] width 114 height 124
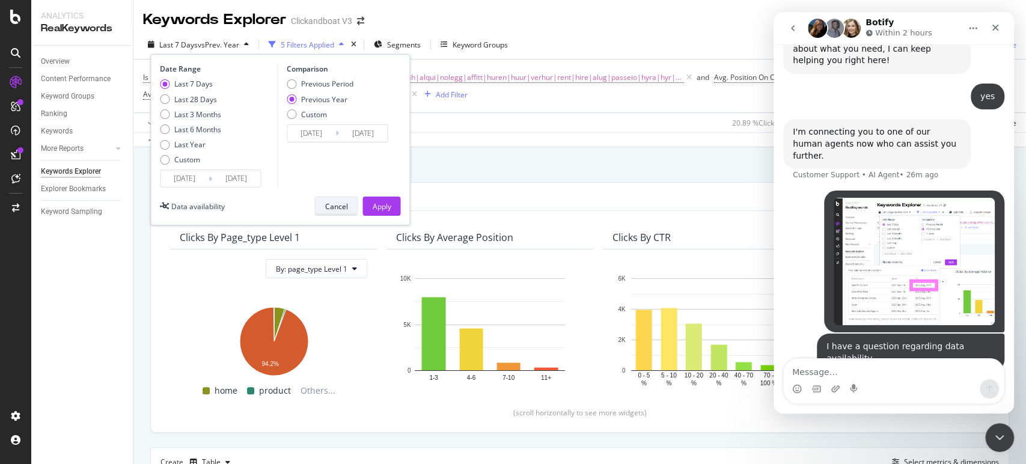
click at [327, 213] on div "Cancel" at bounding box center [336, 206] width 23 height 17
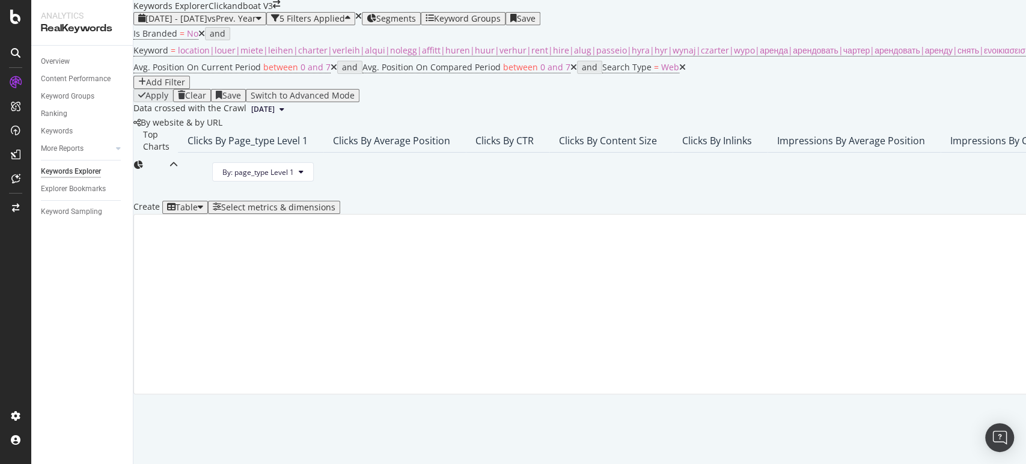
drag, startPoint x: 1008, startPoint y: 19, endPoint x: 215, endPoint y: 17, distance: 793.0
click at [7, 464] on icon "close toast" at bounding box center [3, 470] width 7 height 12
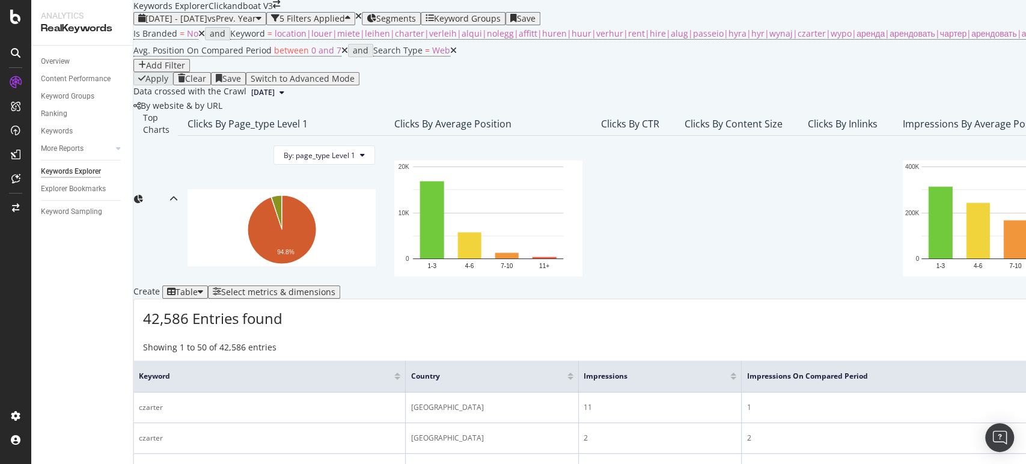
click at [207, 24] on span "2024 Jun. 22nd - Jun. 28th" at bounding box center [176, 18] width 62 height 11
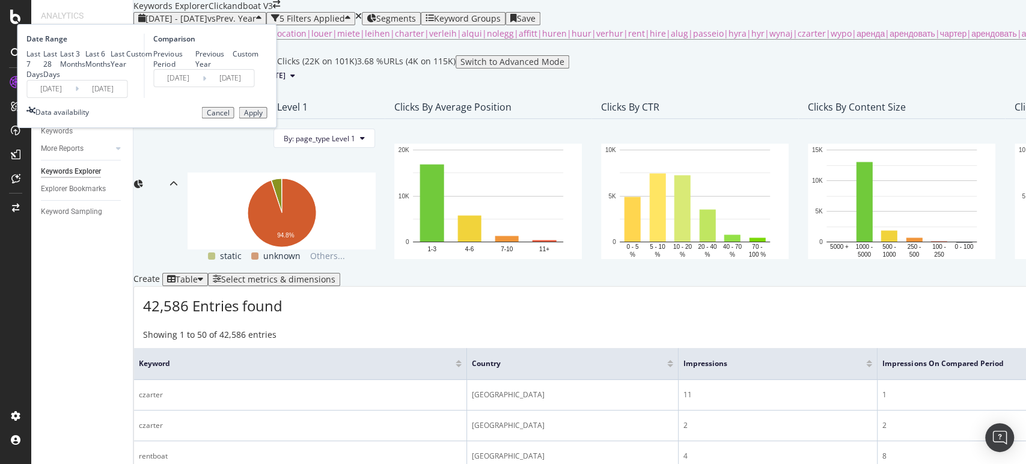
click at [43, 79] on div "Last 7 Days" at bounding box center [34, 64] width 17 height 31
type input "[DATE]"
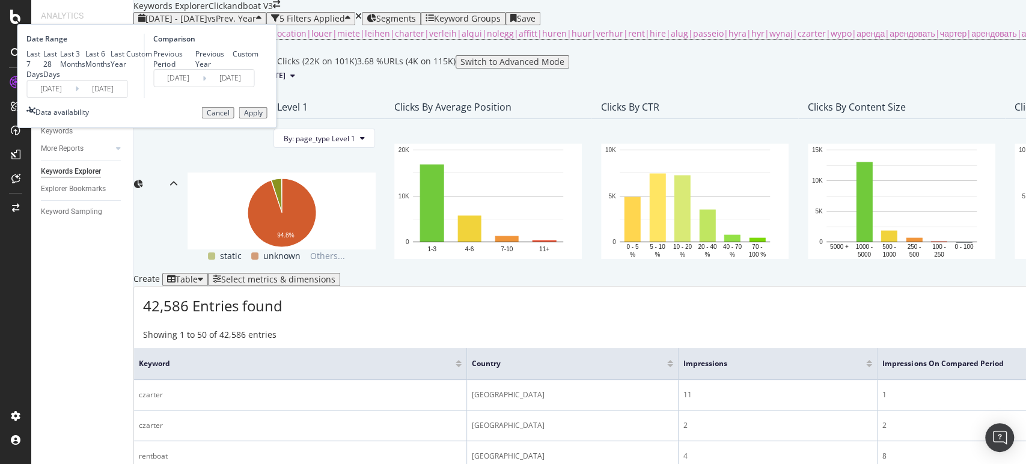
click at [262, 117] on div "Apply" at bounding box center [252, 113] width 19 height 8
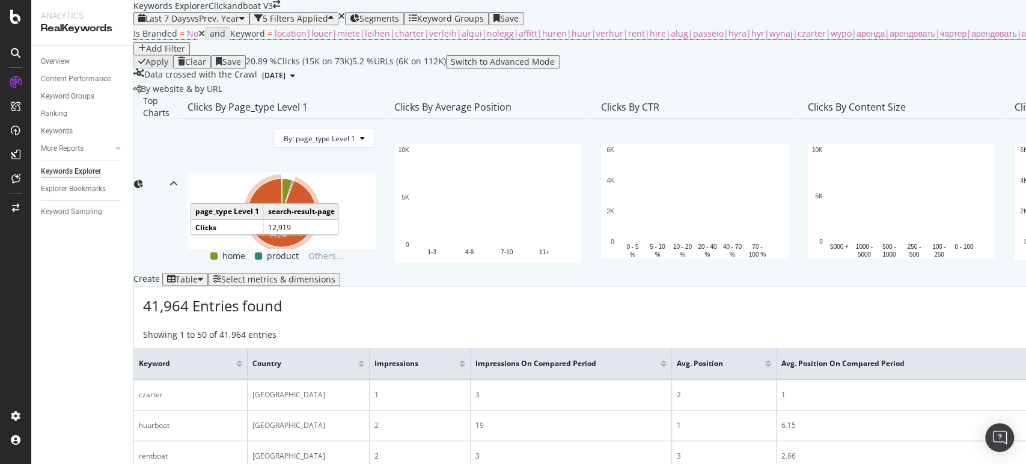
scroll to position [200, 0]
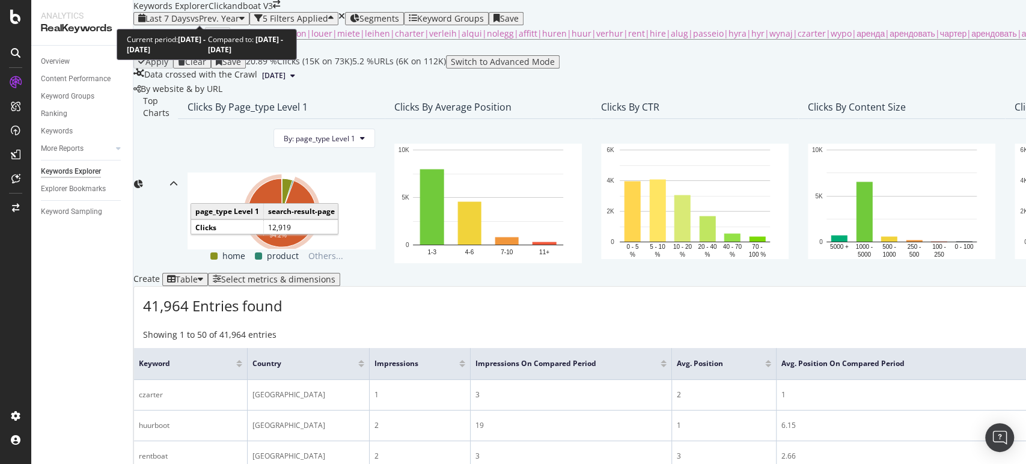
click at [191, 15] on span "Last 7 Days" at bounding box center [167, 18] width 45 height 11
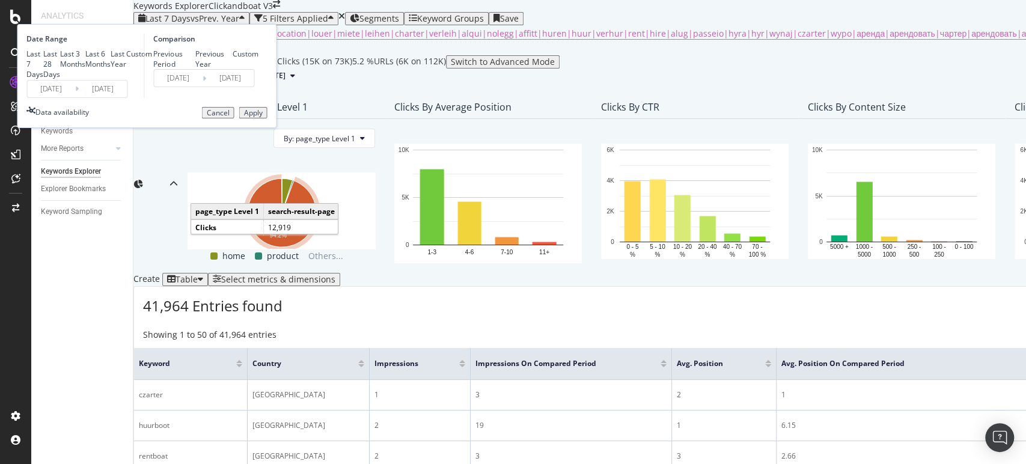
click at [258, 98] on div "Comparison Previous Period Previous Year Custom [DATE] Navigate forward to inte…" at bounding box center [201, 66] width 114 height 64
click at [267, 119] on button "Apply" at bounding box center [253, 113] width 28 height 12
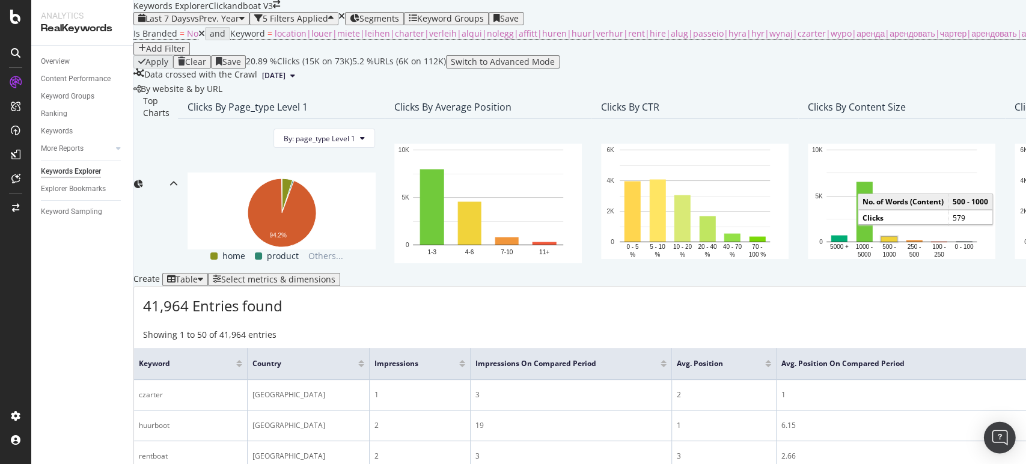
drag, startPoint x: 994, startPoint y: 430, endPoint x: 987, endPoint y: 429, distance: 7.2
click at [994, 429] on div "Open Intercom Messenger" at bounding box center [1000, 438] width 32 height 32
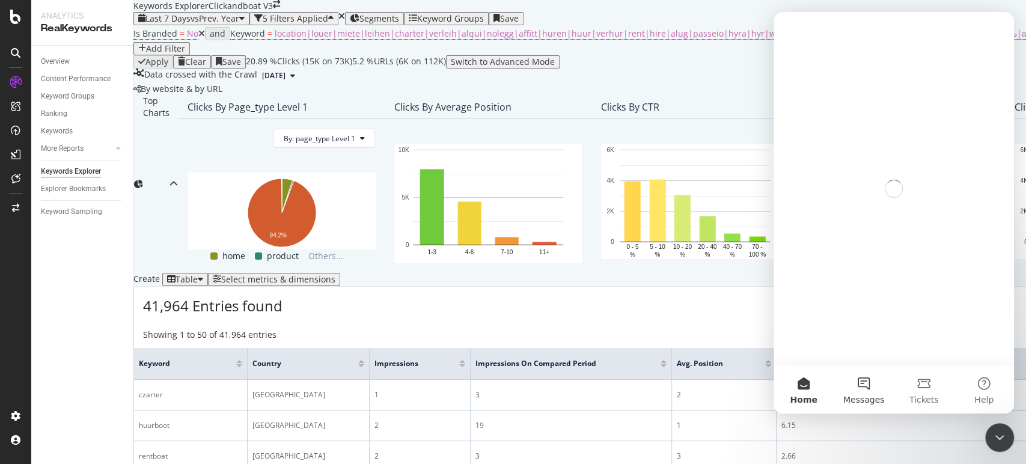
scroll to position [0, 0]
click at [868, 386] on button "Messages" at bounding box center [864, 390] width 60 height 48
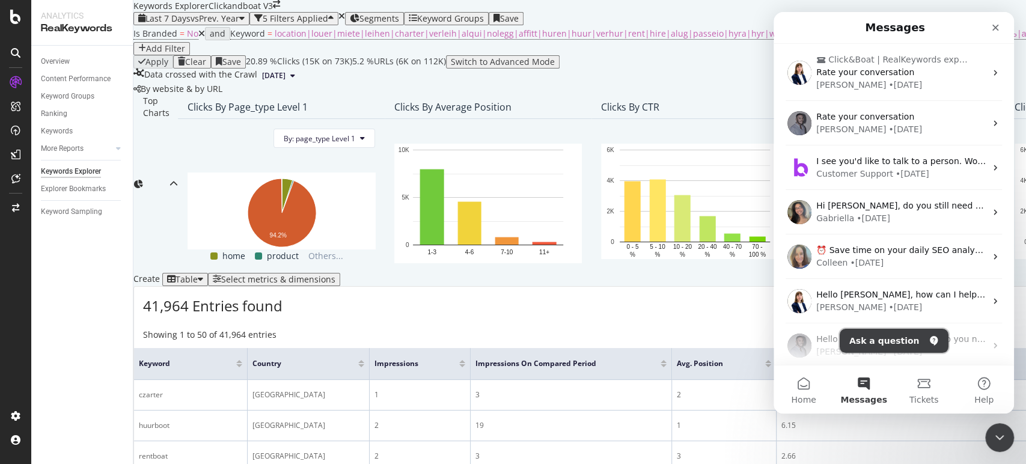
click at [883, 343] on button "Ask a question" at bounding box center [894, 341] width 109 height 24
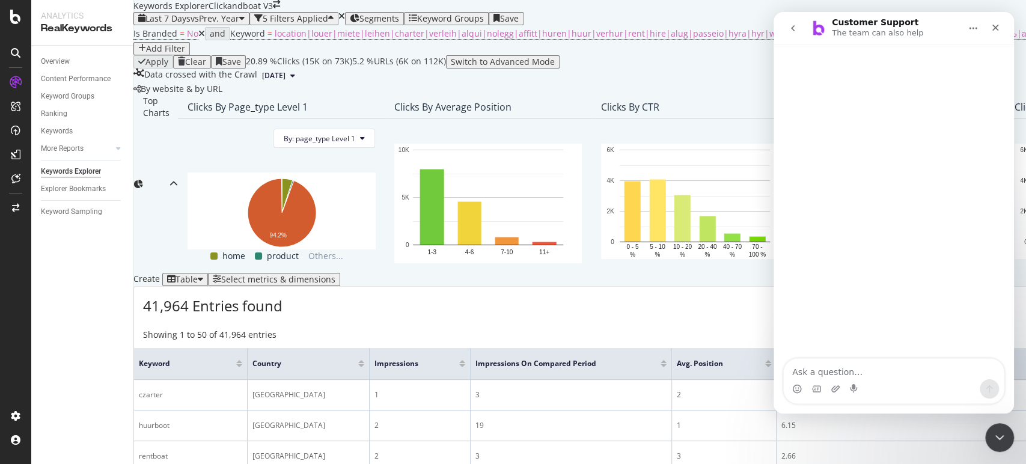
click at [854, 382] on div "Intercom messenger" at bounding box center [855, 388] width 10 height 19
click at [835, 375] on textarea "Ask a question…" at bounding box center [894, 369] width 220 height 20
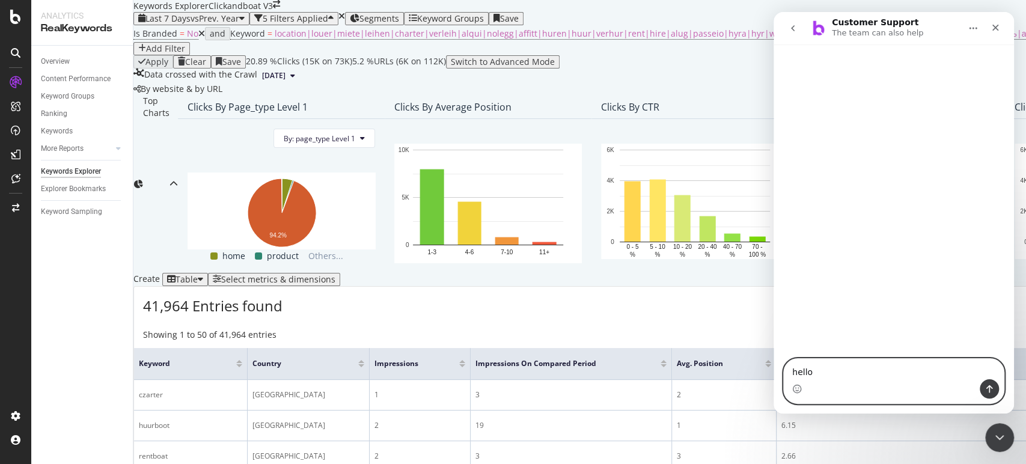
type textarea "hello"
type textarea "a"
type textarea "tal"
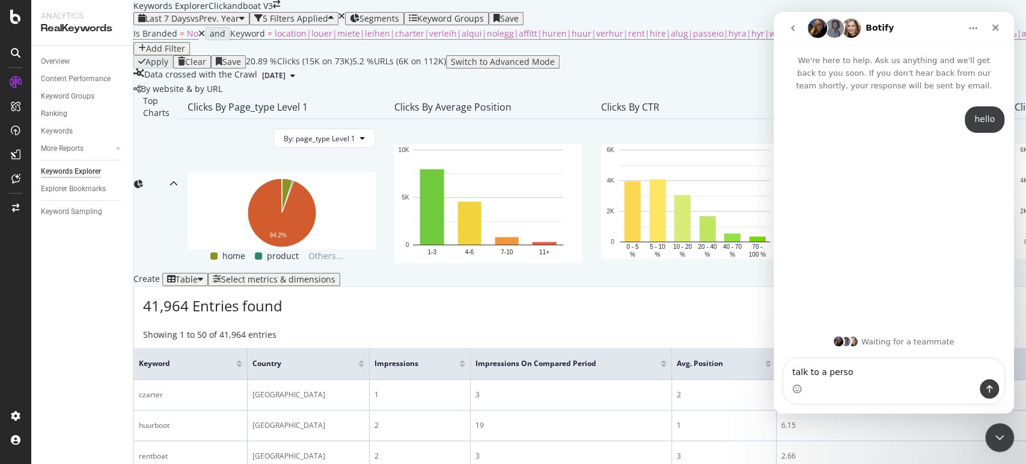
type textarea "talk to a person"
click at [1005, 429] on icon "Close Intercom Messenger" at bounding box center [998, 436] width 14 height 14
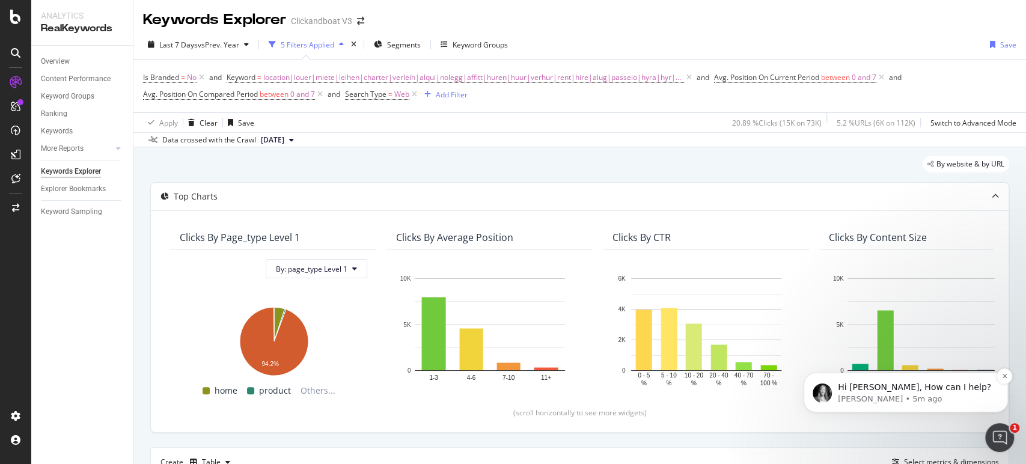
click at [890, 396] on p "[PERSON_NAME] • 5m ago" at bounding box center [915, 399] width 155 height 11
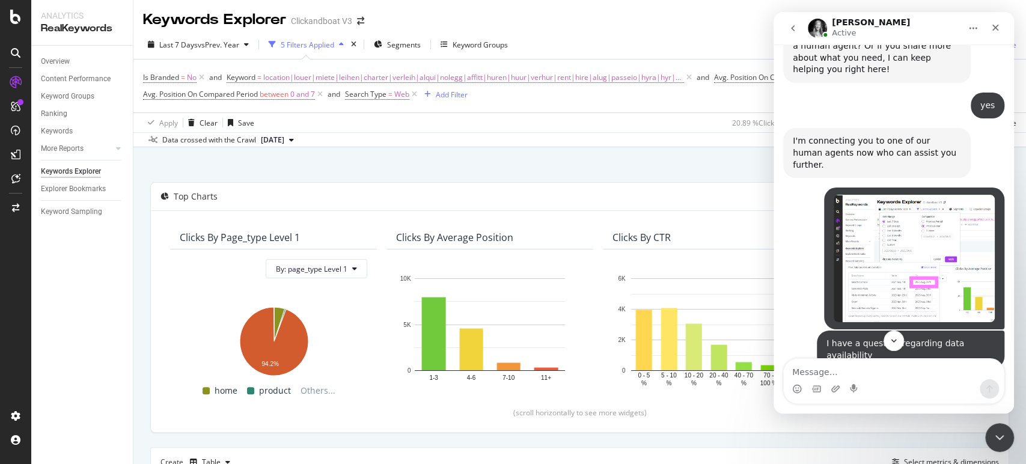
scroll to position [303, 0]
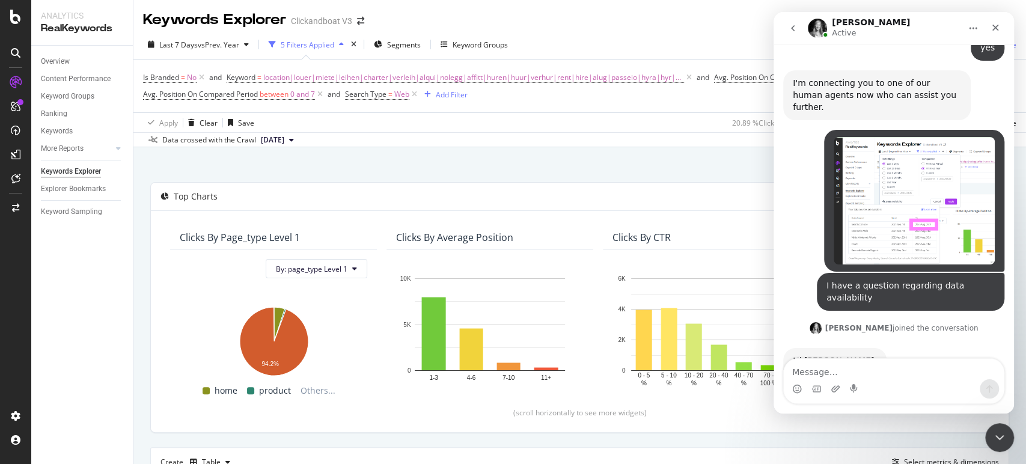
click at [869, 373] on textarea "Message…" at bounding box center [894, 369] width 220 height 20
type textarea "hello [PERSON_NAME]"
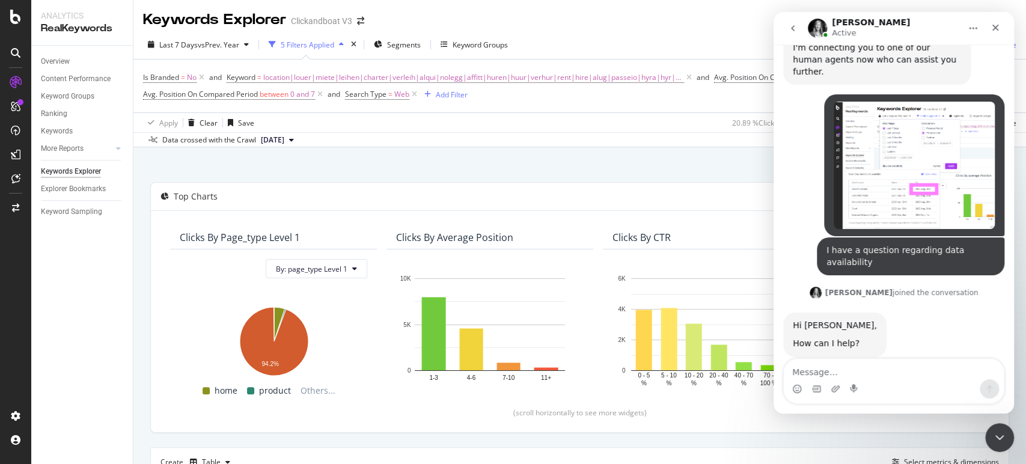
scroll to position [339, 0]
type textarea "do you know why we have data until 26/08 only?"
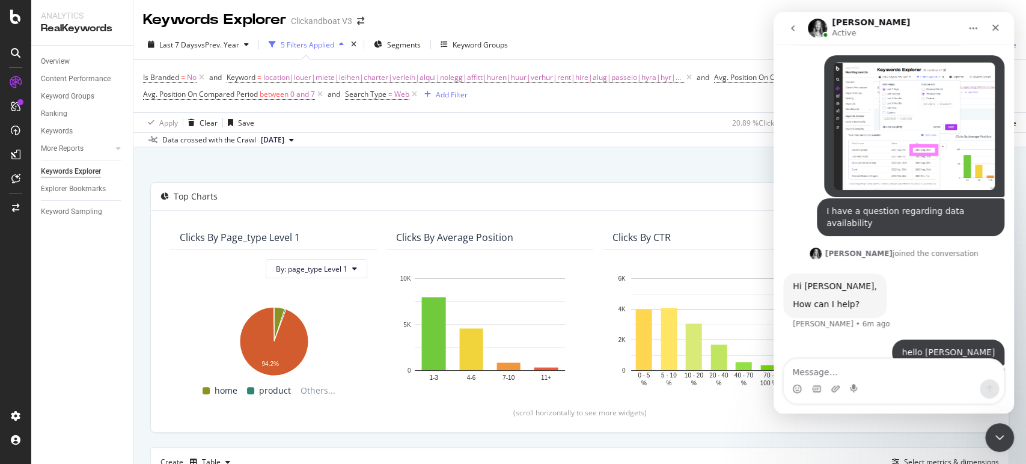
scroll to position [378, 0]
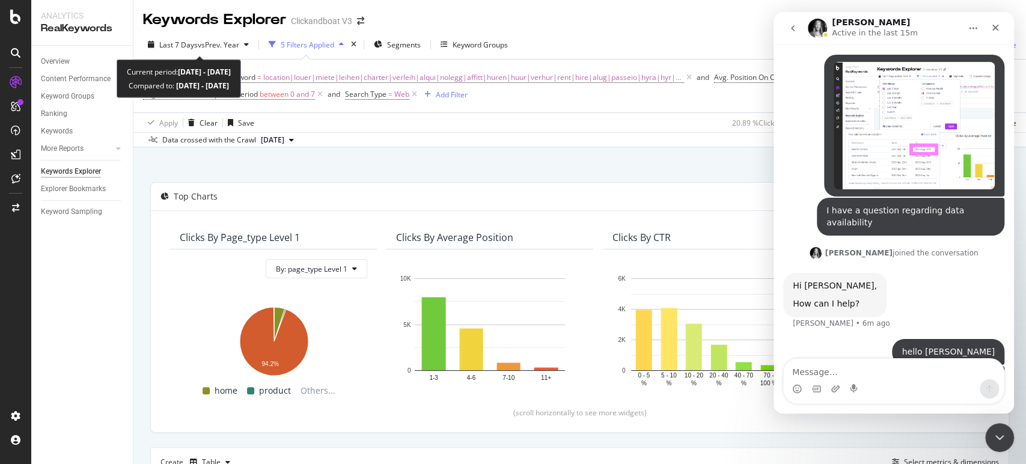
click at [203, 55] on div "Last 7 Days vs Prev. Year 5 Filters Applied Segments Keyword Groups Save" at bounding box center [579, 47] width 893 height 24
click at [202, 45] on span "vs Prev. Year" at bounding box center [218, 45] width 41 height 10
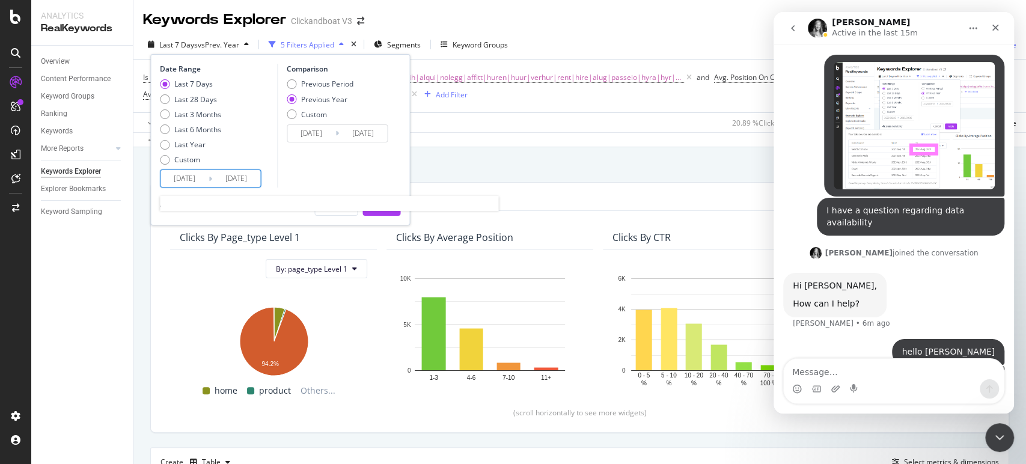
click at [233, 172] on input "[DATE]" at bounding box center [236, 178] width 48 height 17
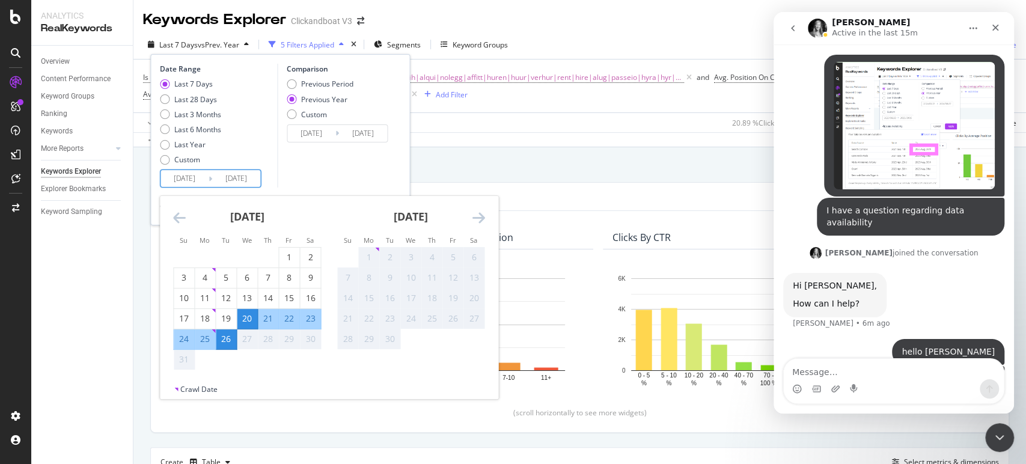
click at [347, 179] on div "Comparison Previous Period Previous Year Custom [DATE] Navigate forward to inte…" at bounding box center [334, 126] width 114 height 124
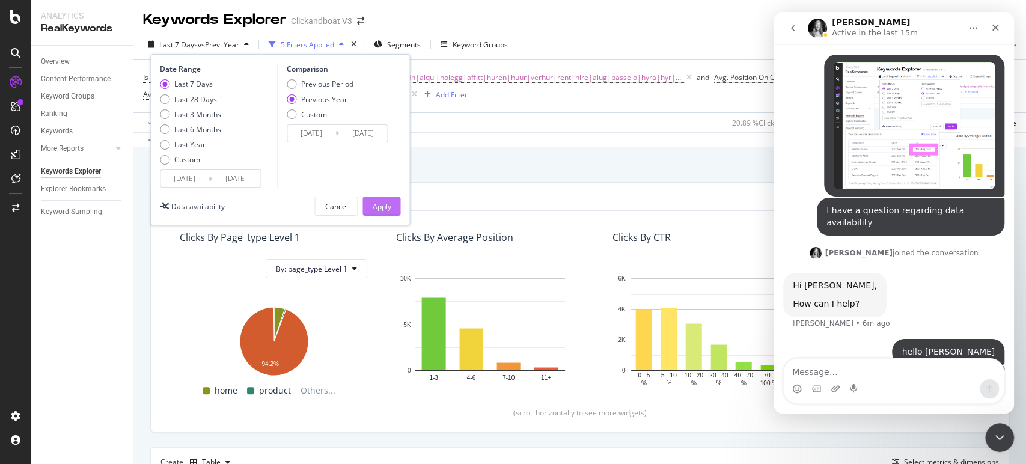
click at [387, 201] on div "Apply" at bounding box center [381, 206] width 19 height 10
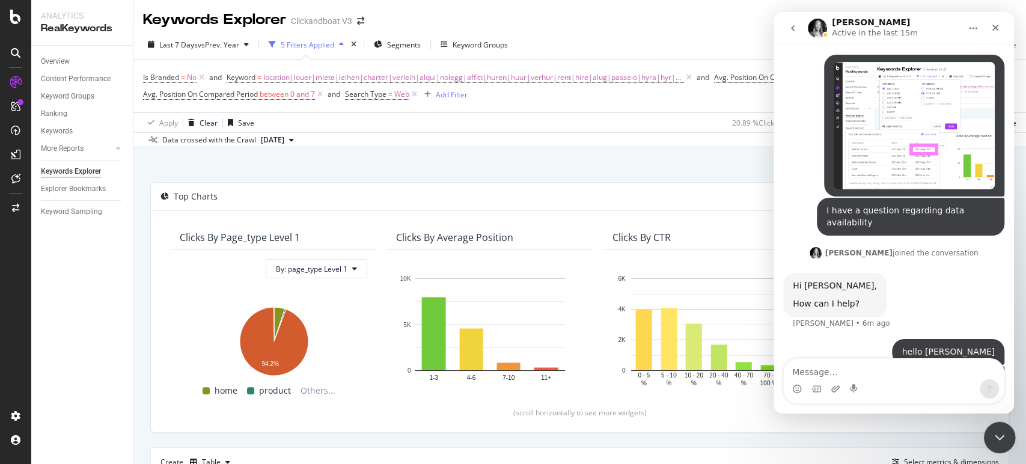
click at [1002, 429] on icon "Close Intercom Messenger" at bounding box center [998, 436] width 14 height 14
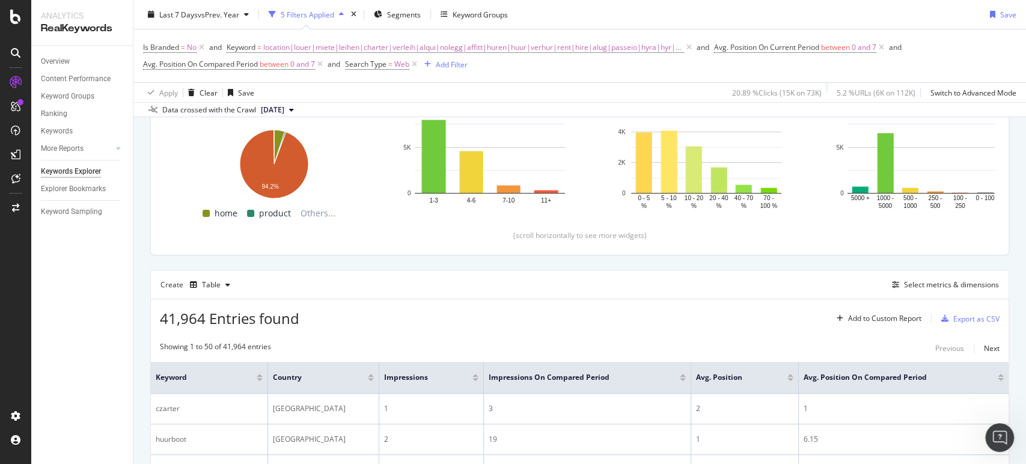
scroll to position [267, 0]
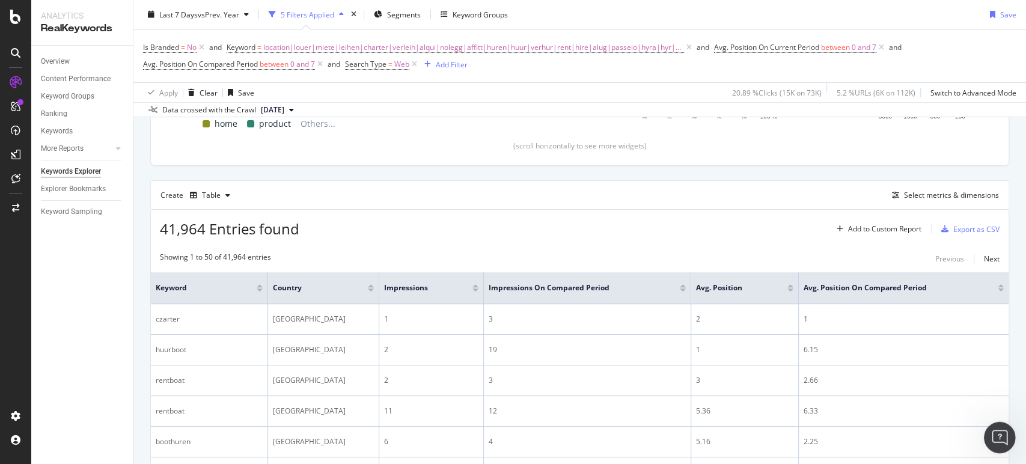
click at [1002, 438] on icon "Open Intercom Messenger" at bounding box center [998, 436] width 20 height 20
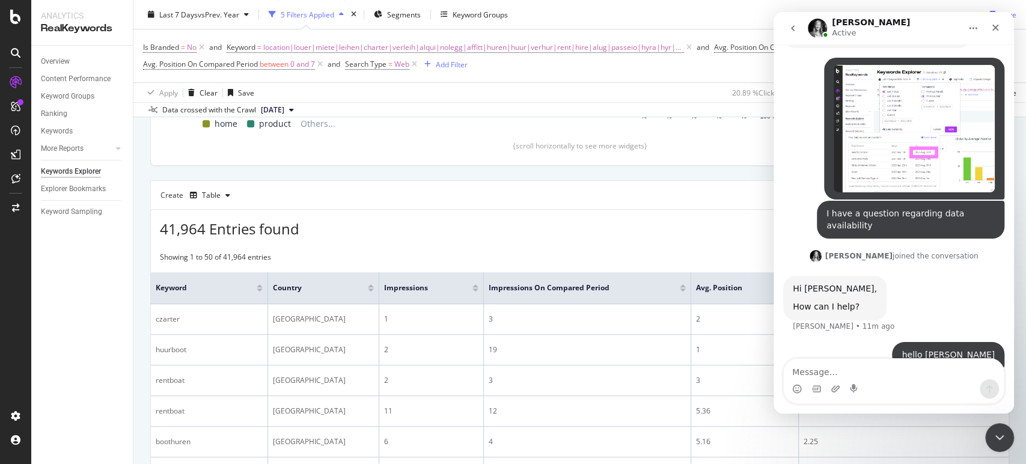
scroll to position [378, 0]
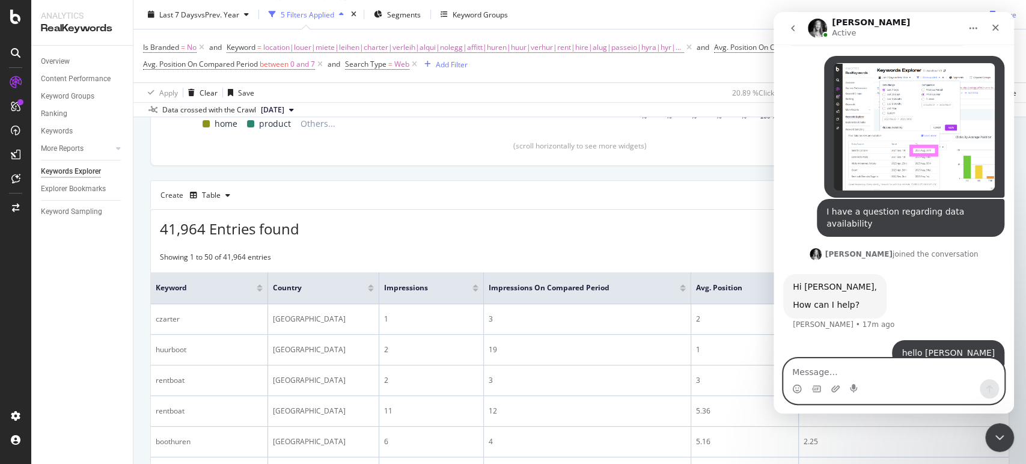
click at [920, 359] on textarea "Message…" at bounding box center [894, 369] width 220 height 20
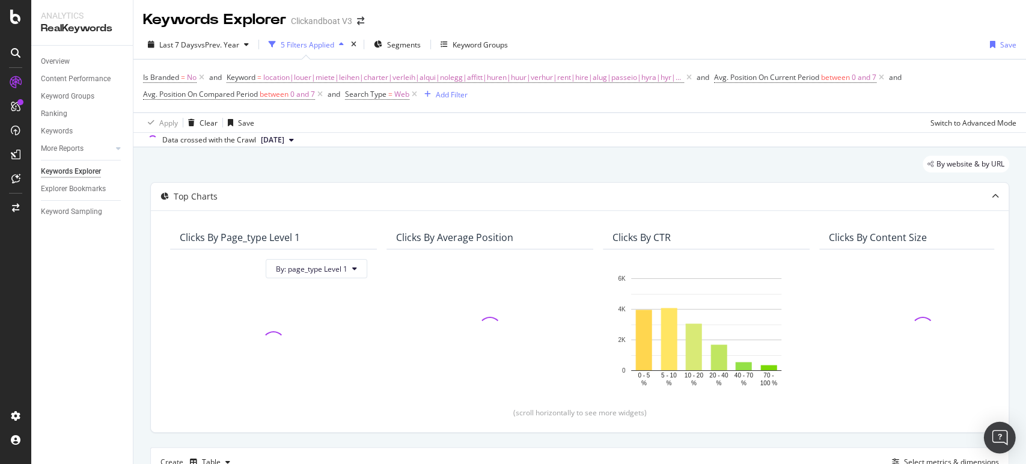
click at [996, 439] on img "Open Intercom Messenger" at bounding box center [1000, 438] width 16 height 16
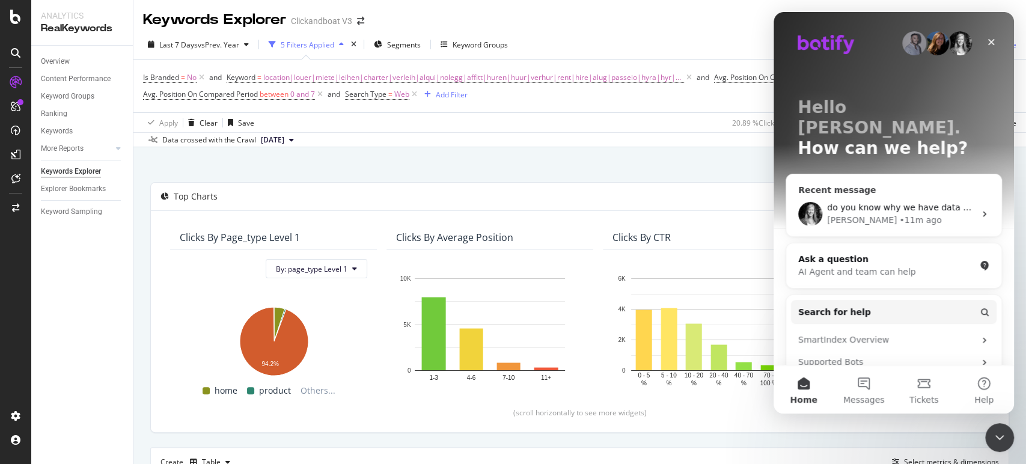
click at [908, 201] on div "do you know why we have data until 26/08 only?" at bounding box center [901, 207] width 148 height 13
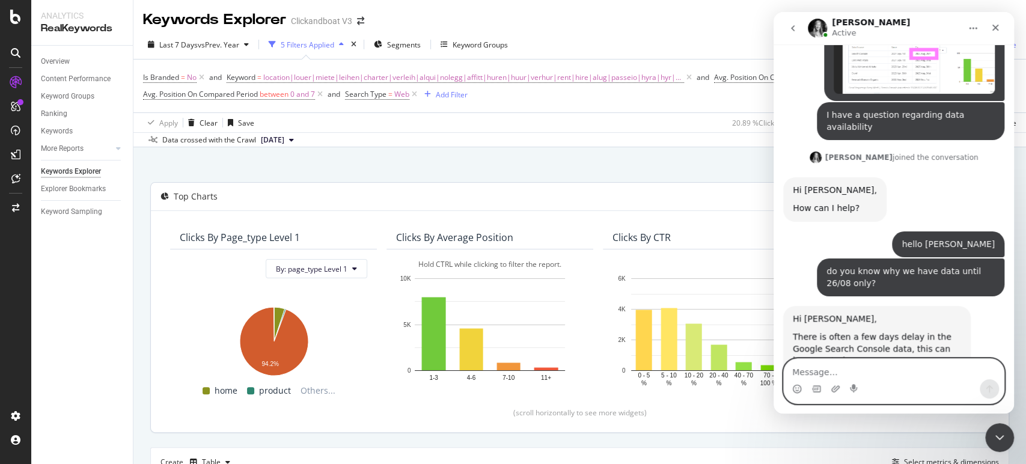
scroll to position [485, 0]
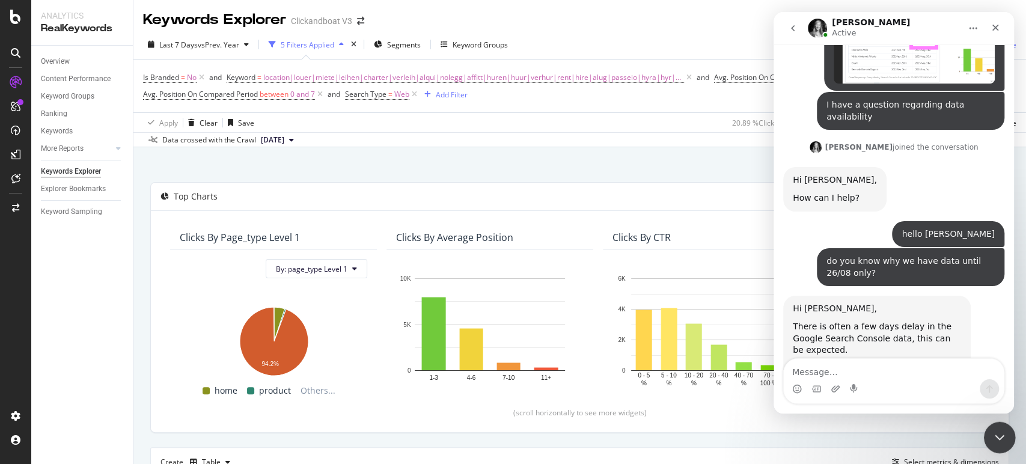
click at [1008, 437] on div "Close Intercom Messenger" at bounding box center [998, 435] width 29 height 29
